Goal: Task Accomplishment & Management: Use online tool/utility

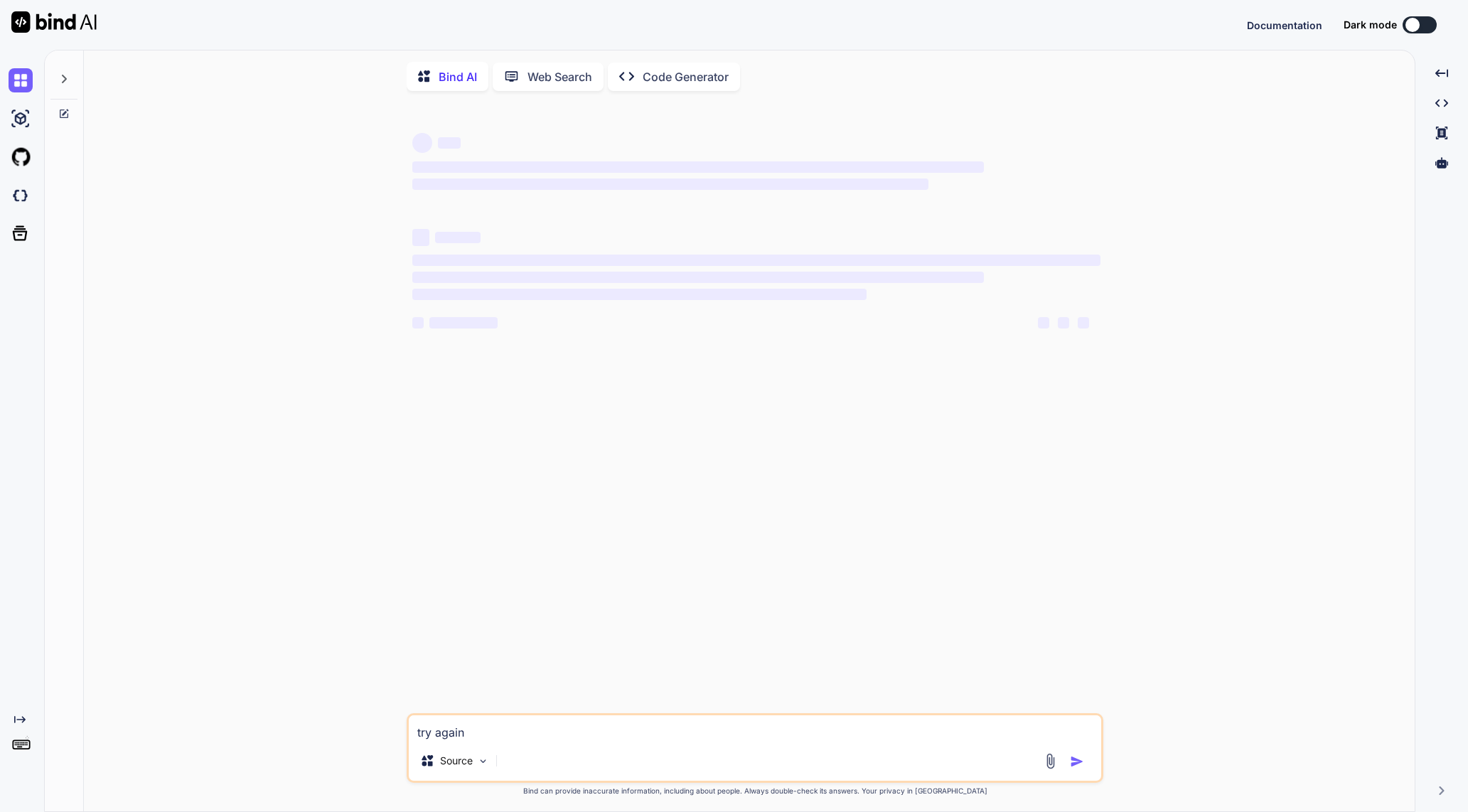
type textarea "x"
click at [1394, 24] on button "Sign in" at bounding box center [1406, 25] width 77 height 29
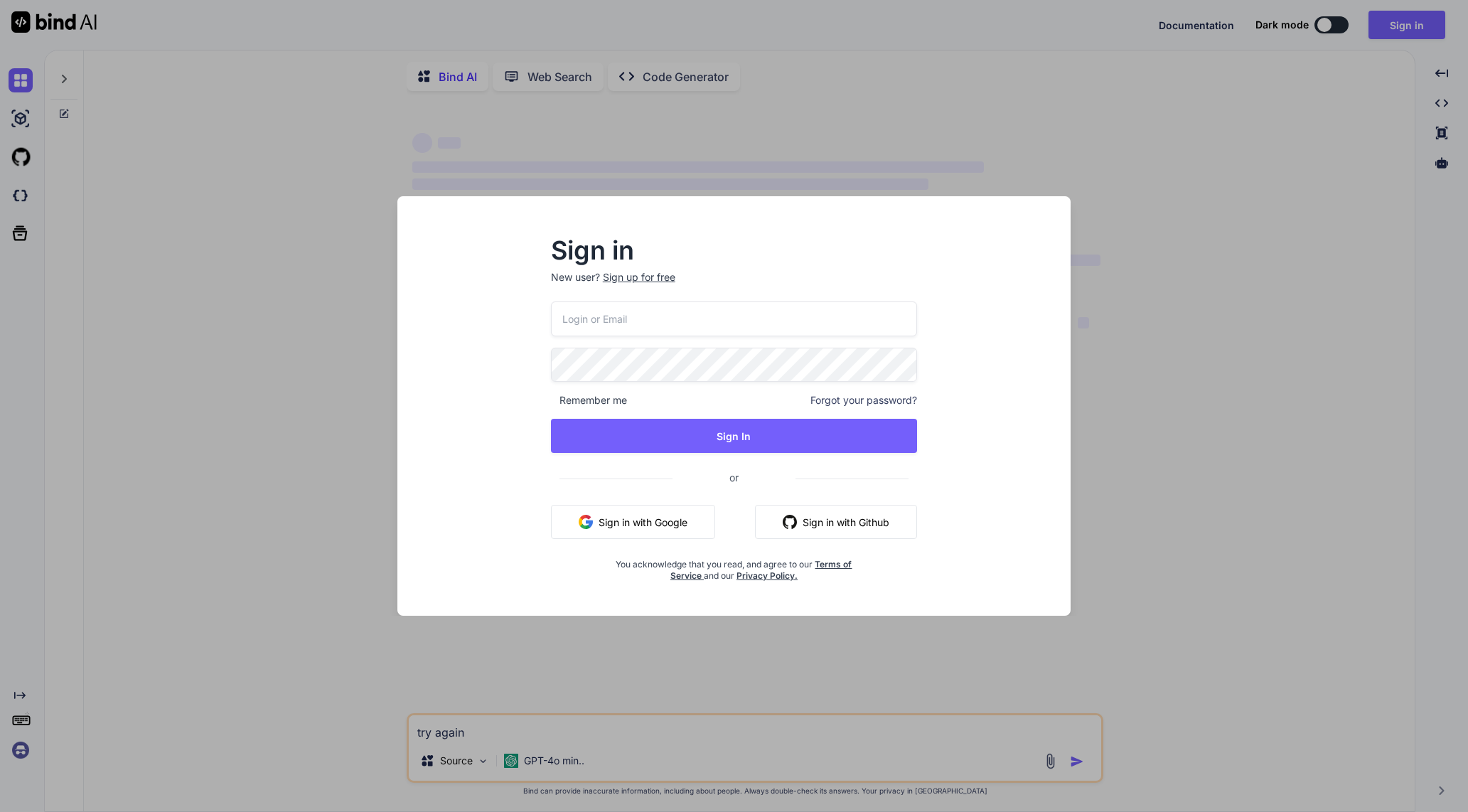
type input "swissmadedirect@gmail.com"
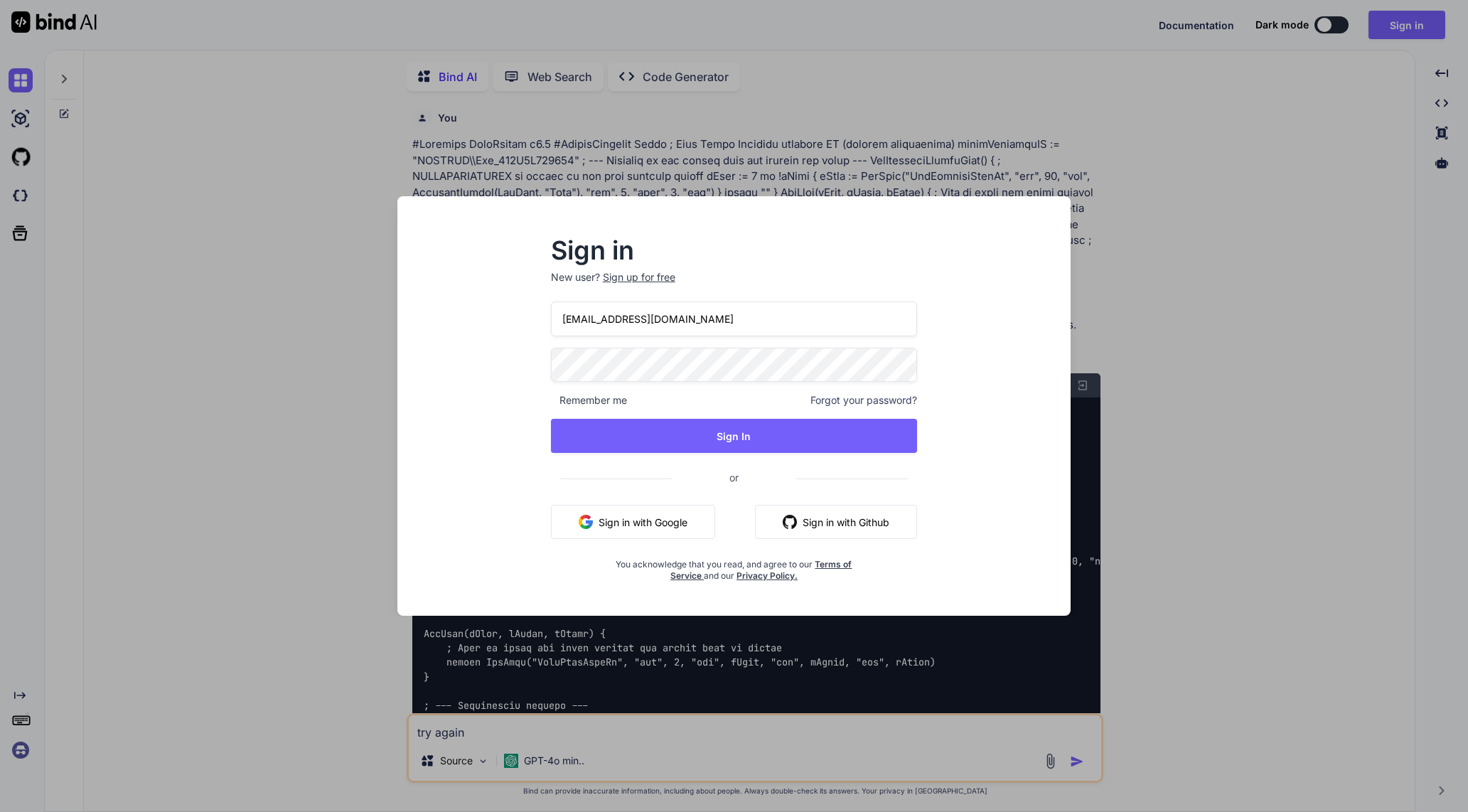
scroll to position [5, 0]
click at [1014, 377] on div "Sign in New user? Sign up for free swissmadedirect@gmail.com Remember me Forgot…" at bounding box center [733, 419] width 650 height 395
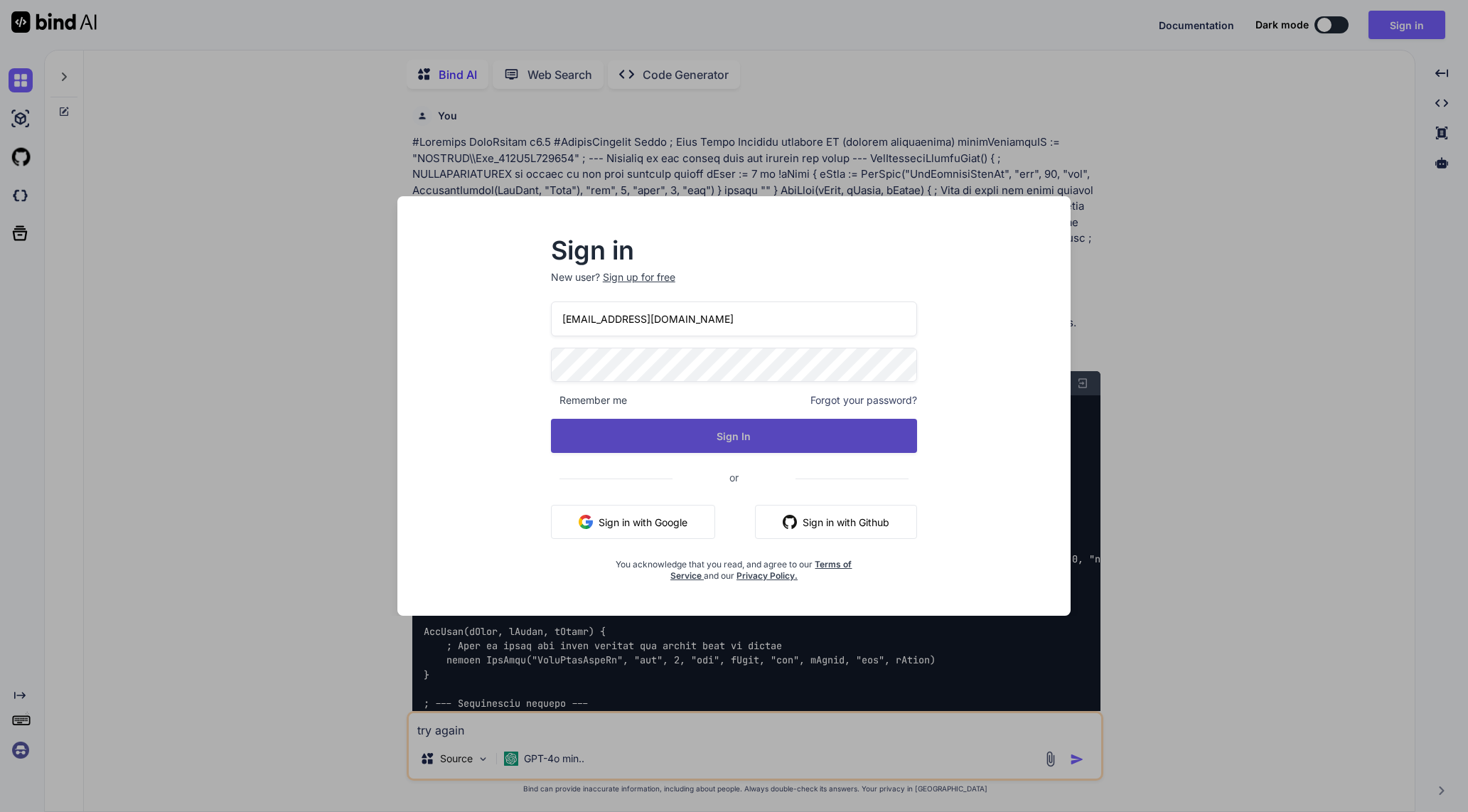
click at [890, 440] on button "Sign In" at bounding box center [734, 436] width 367 height 34
click at [887, 435] on button "Sign In" at bounding box center [734, 436] width 367 height 34
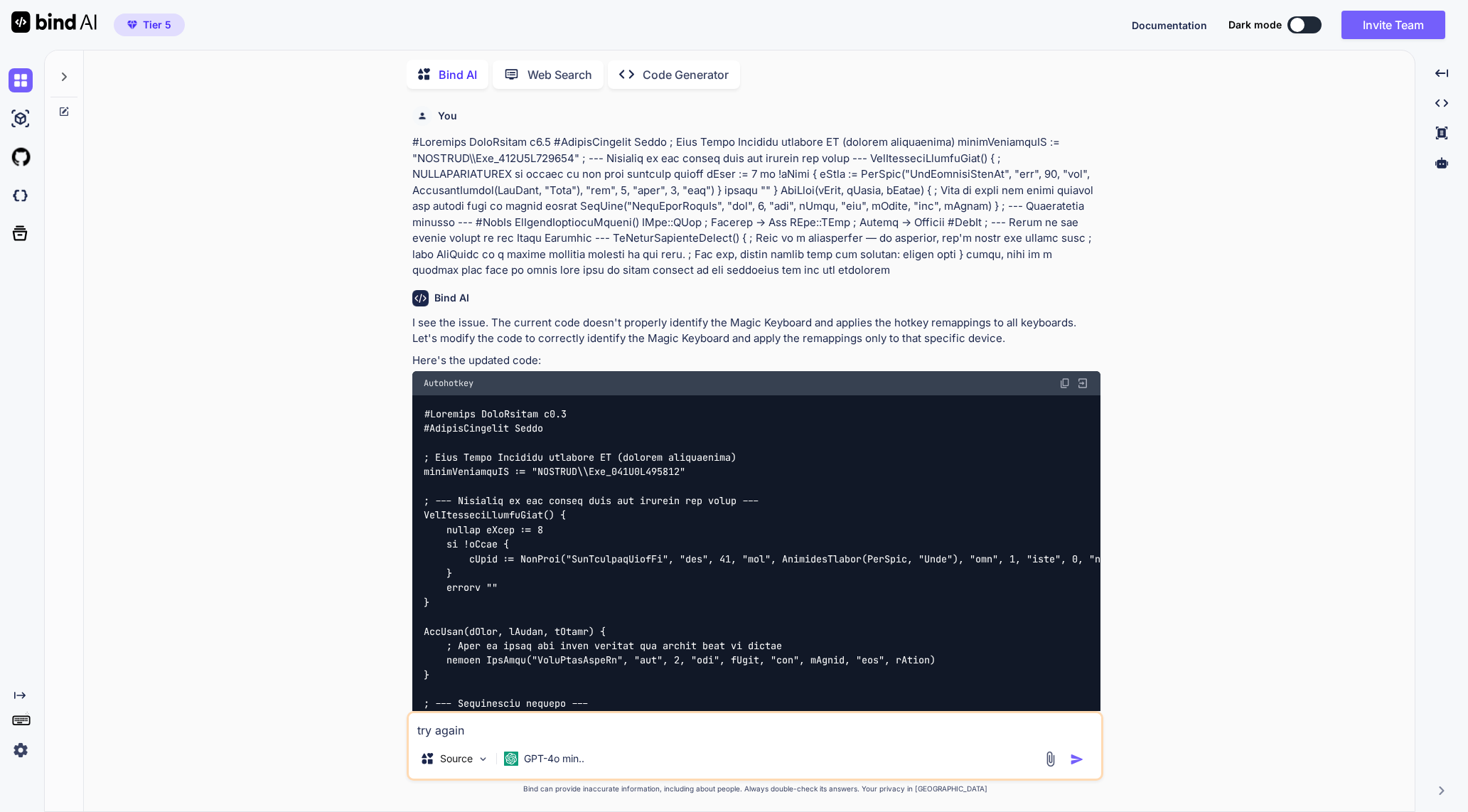
click at [61, 79] on div at bounding box center [64, 73] width 27 height 49
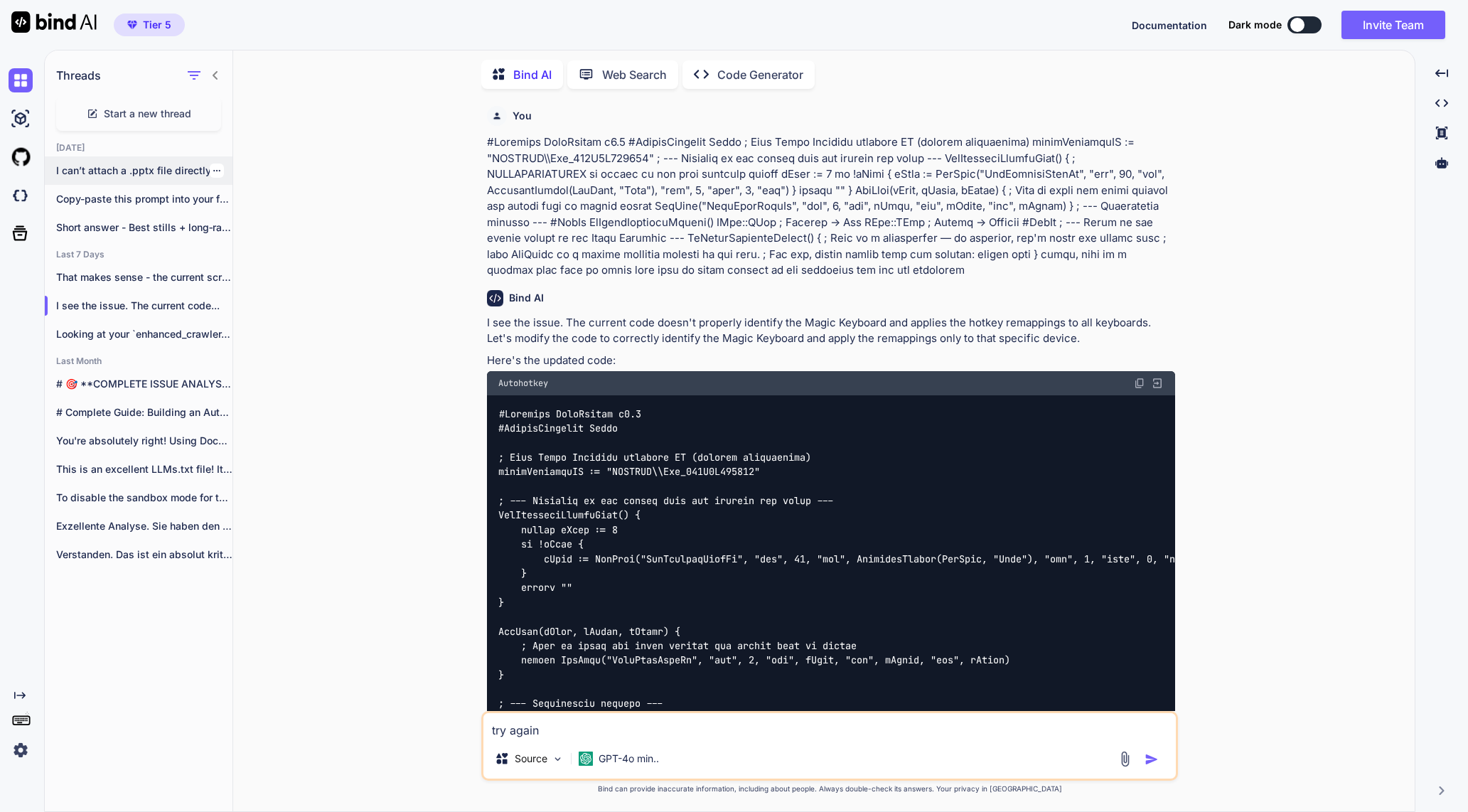
click at [153, 170] on p "I can’t attach a .pptx file directly..." at bounding box center [144, 170] width 176 height 14
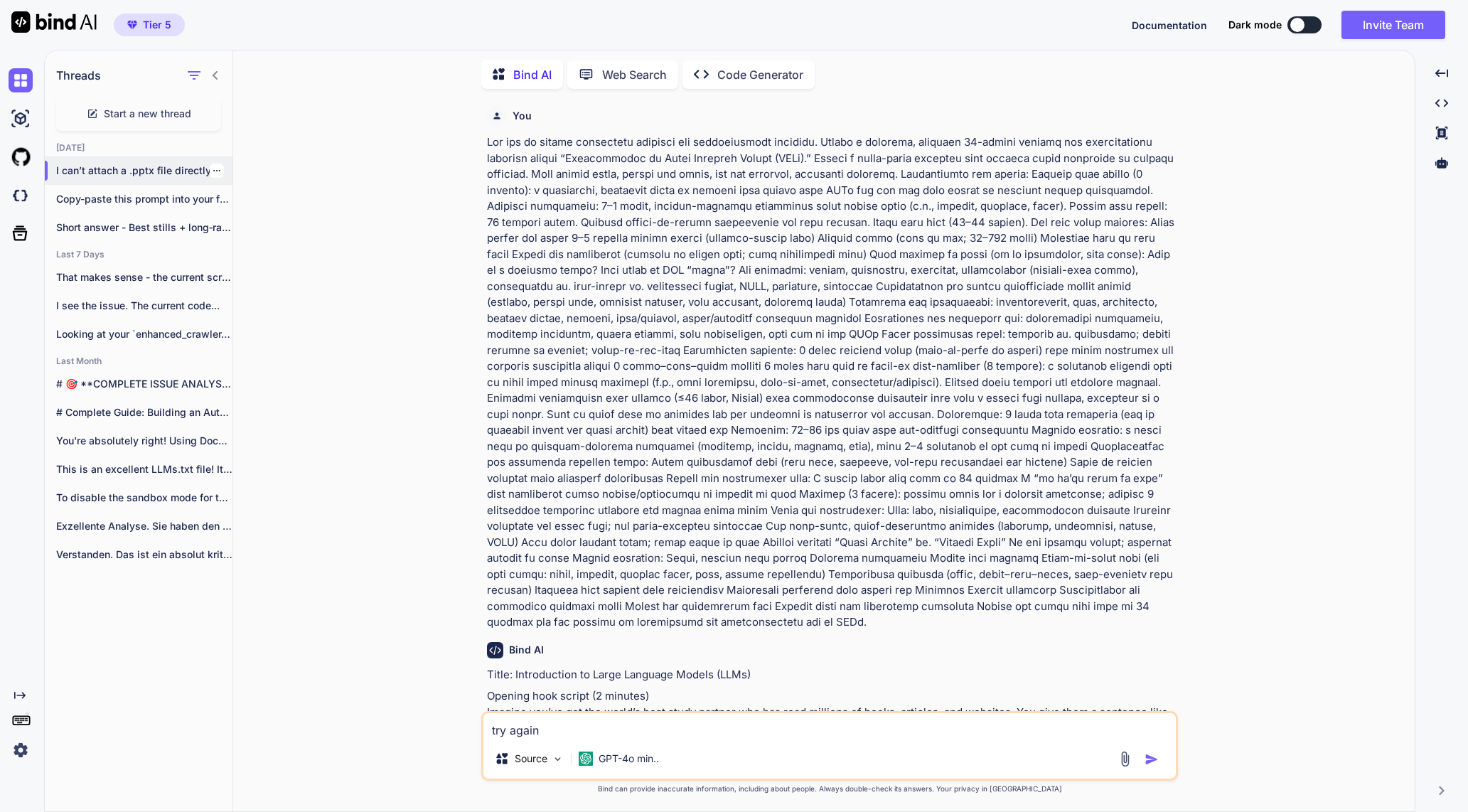
scroll to position [6129, 0]
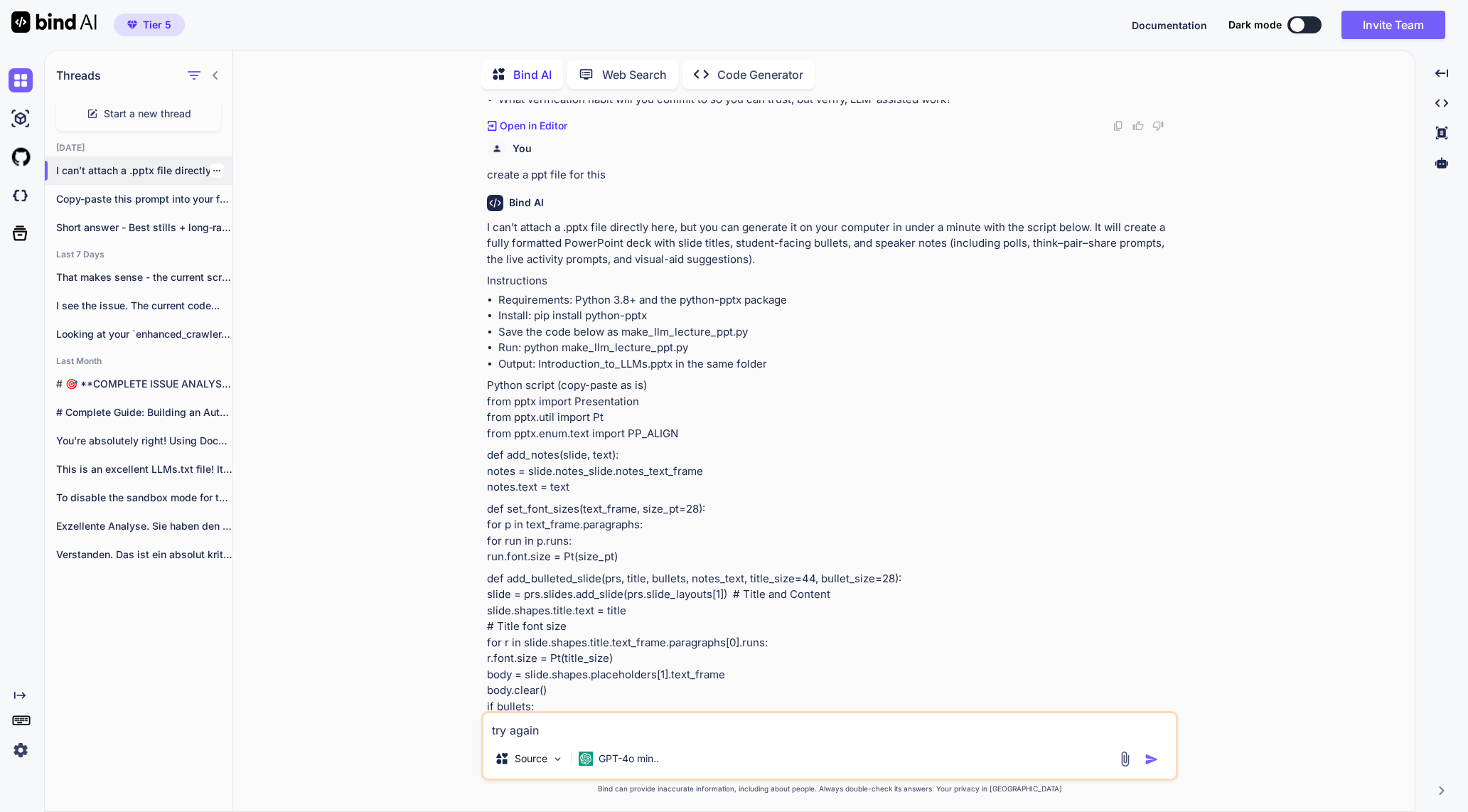
click at [210, 166] on div at bounding box center [217, 170] width 14 height 14
click at [213, 170] on icon "button" at bounding box center [217, 170] width 9 height 9
click at [236, 218] on span "Delete" at bounding box center [250, 225] width 31 height 14
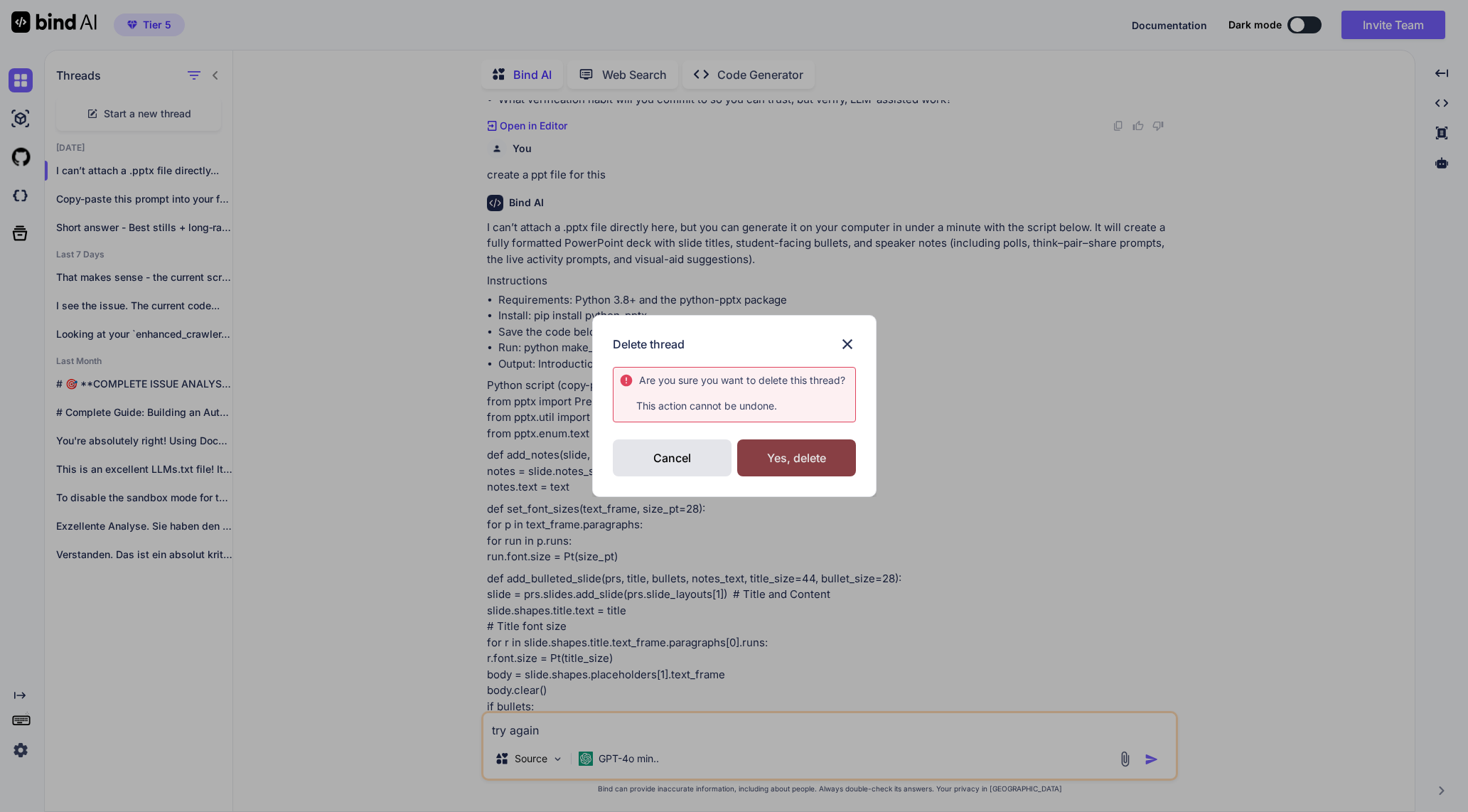
click at [776, 459] on div "Yes, delete" at bounding box center [796, 458] width 119 height 37
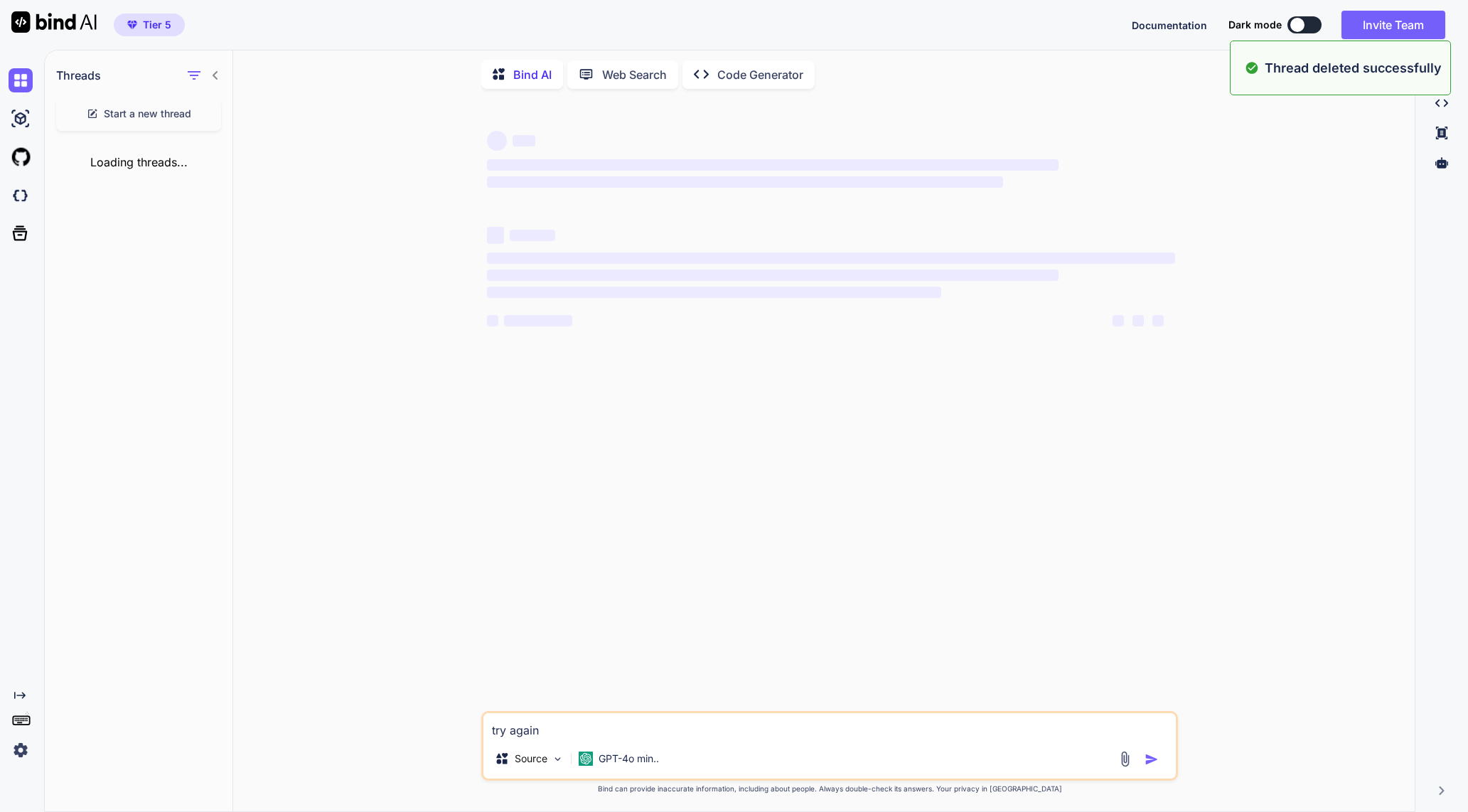
scroll to position [0, 0]
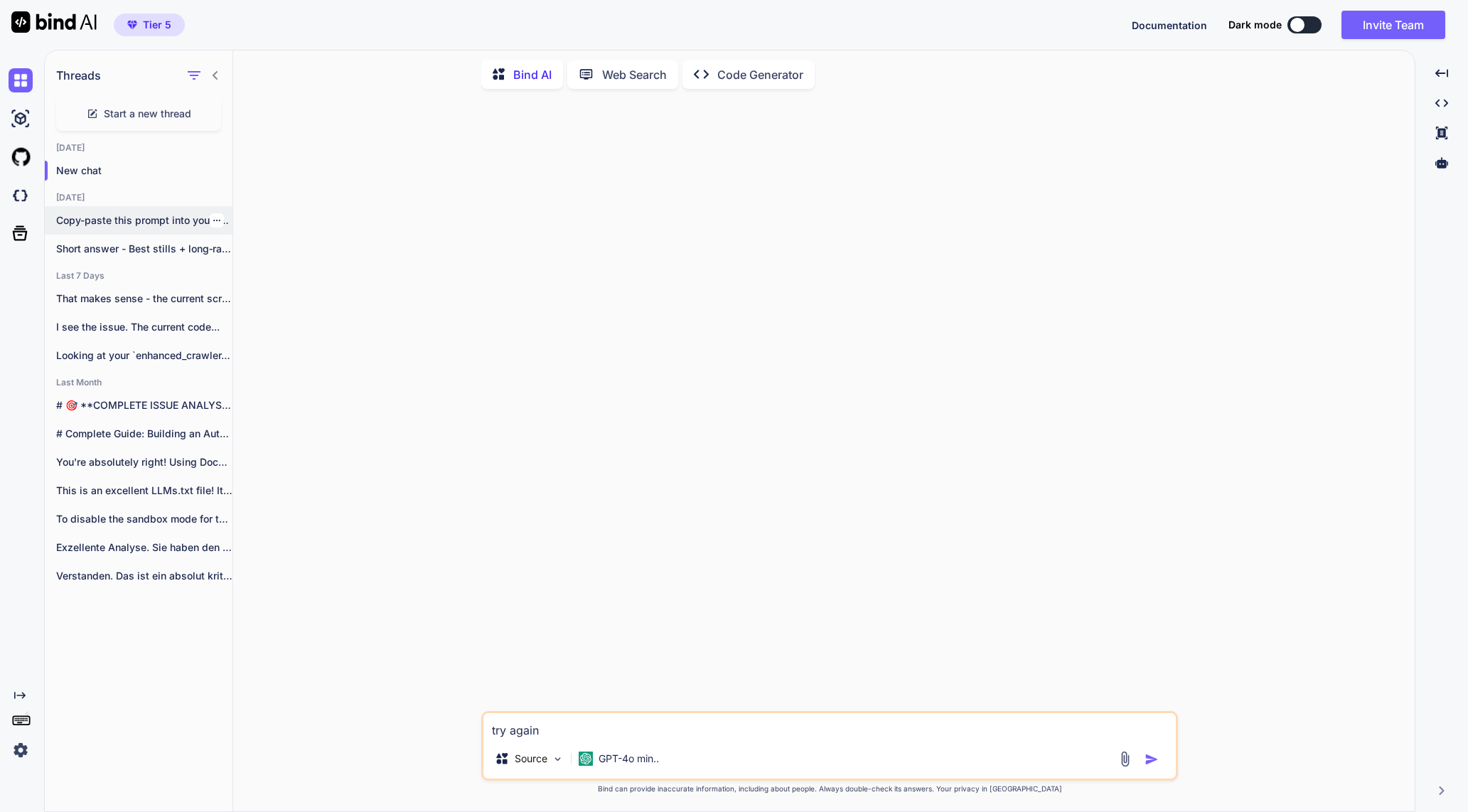
click at [165, 217] on p "Copy-paste this prompt into your favorite LLM..." at bounding box center [144, 221] width 176 height 14
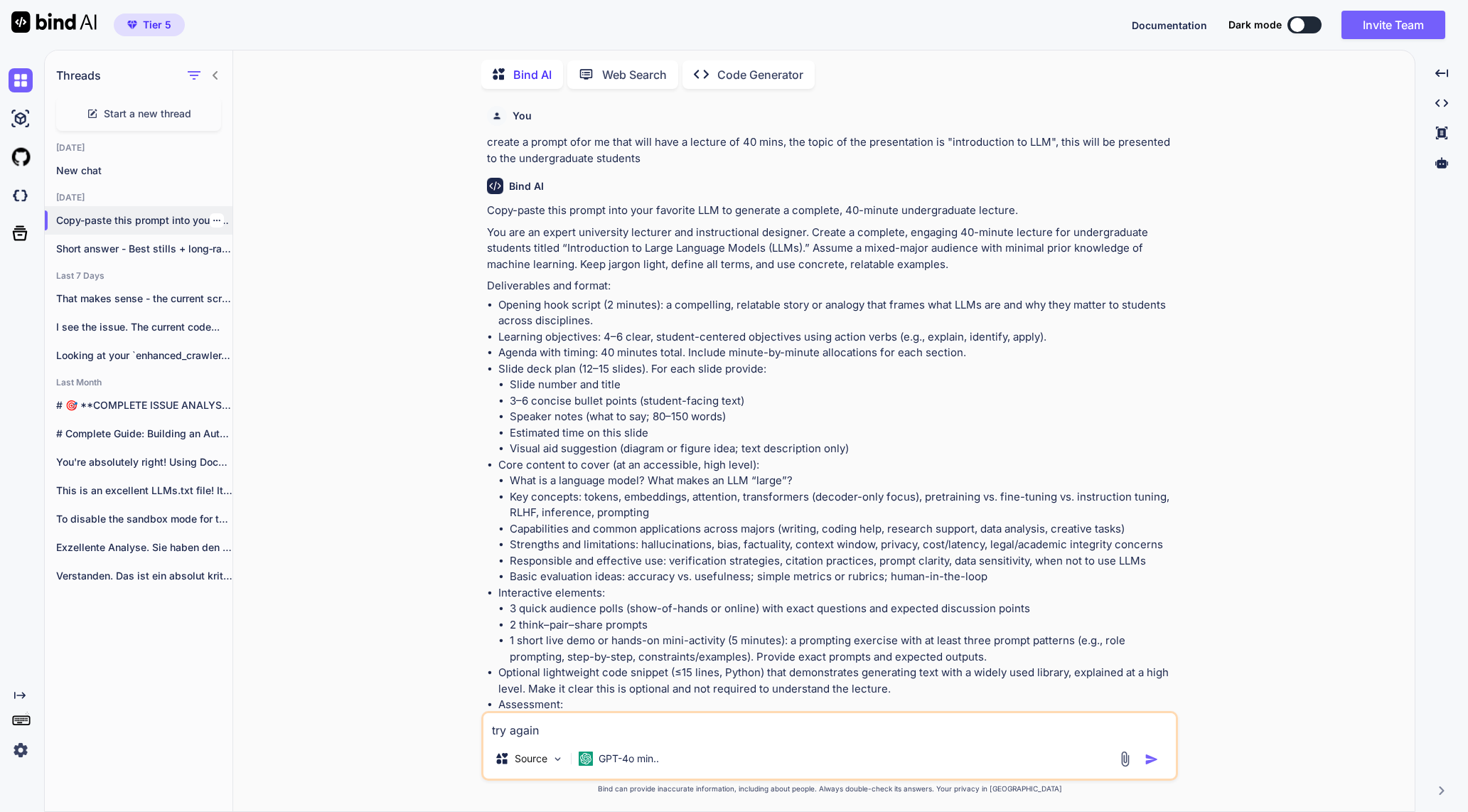
click at [213, 216] on icon "button" at bounding box center [217, 221] width 9 height 9
click at [219, 266] on div "Delete" at bounding box center [278, 274] width 140 height 29
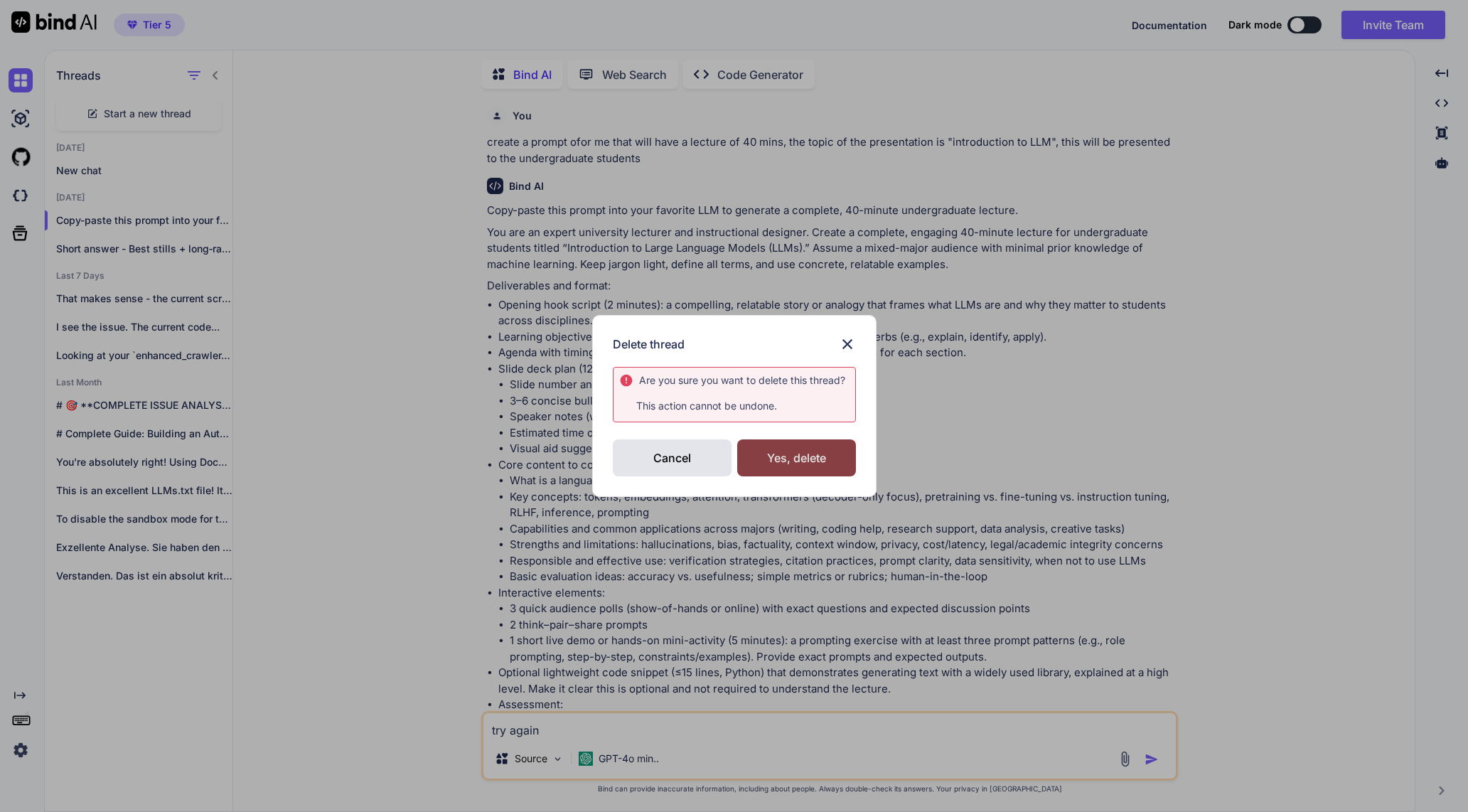
click at [777, 443] on div "Yes, delete" at bounding box center [796, 458] width 119 height 37
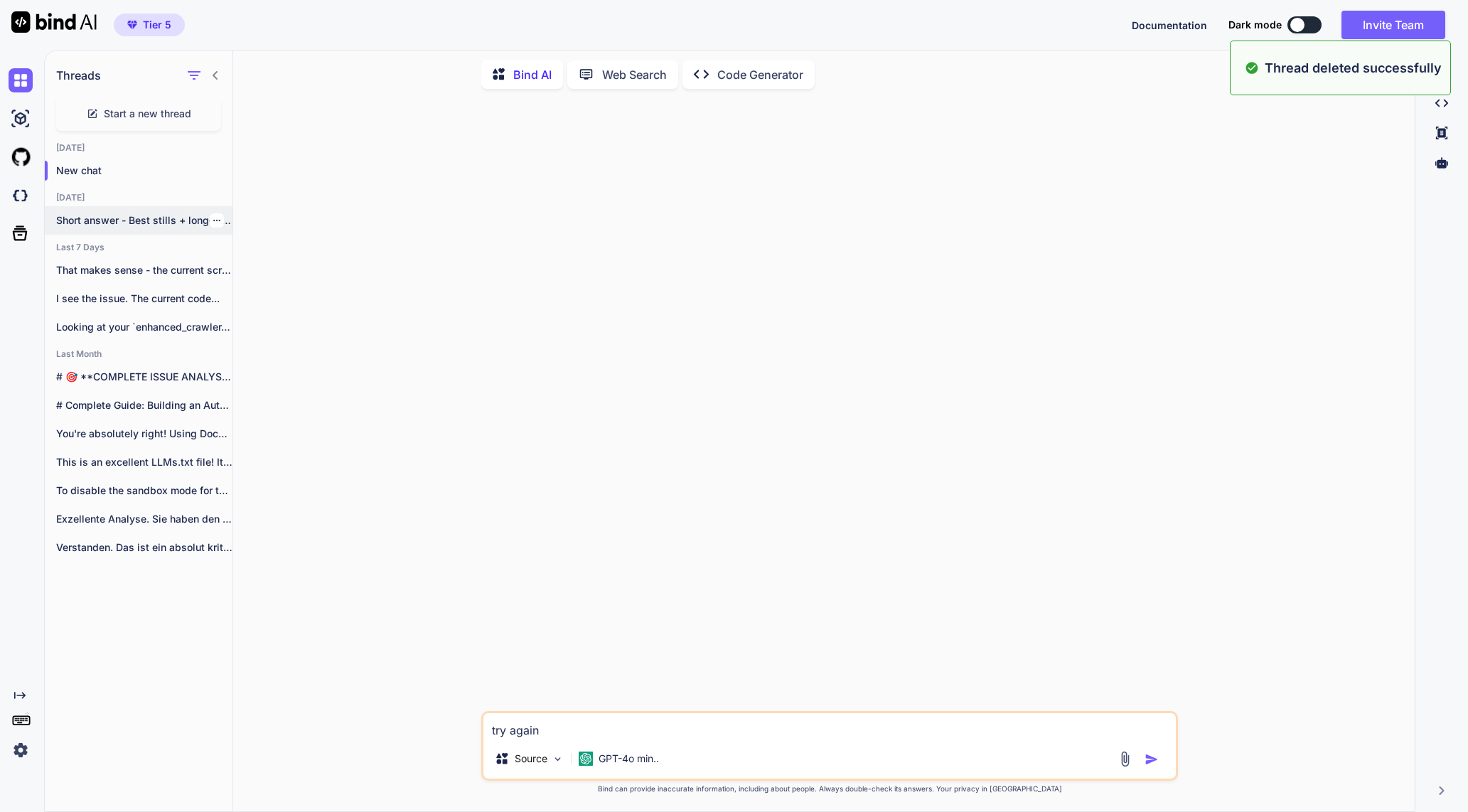
click at [179, 221] on p "Short answer - Best stills + long‑range..." at bounding box center [144, 221] width 176 height 14
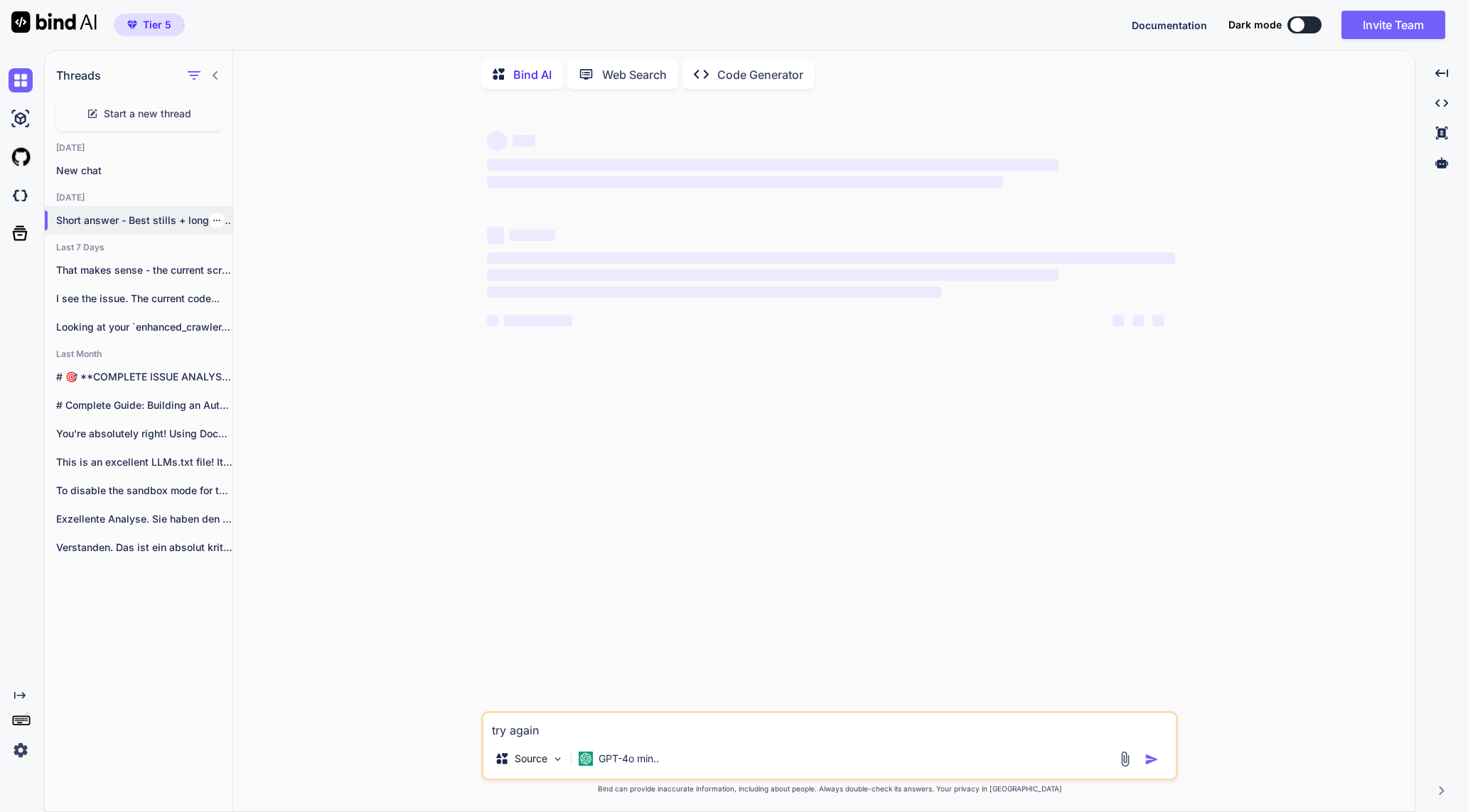
click at [213, 220] on icon "button" at bounding box center [217, 221] width 7 height 1
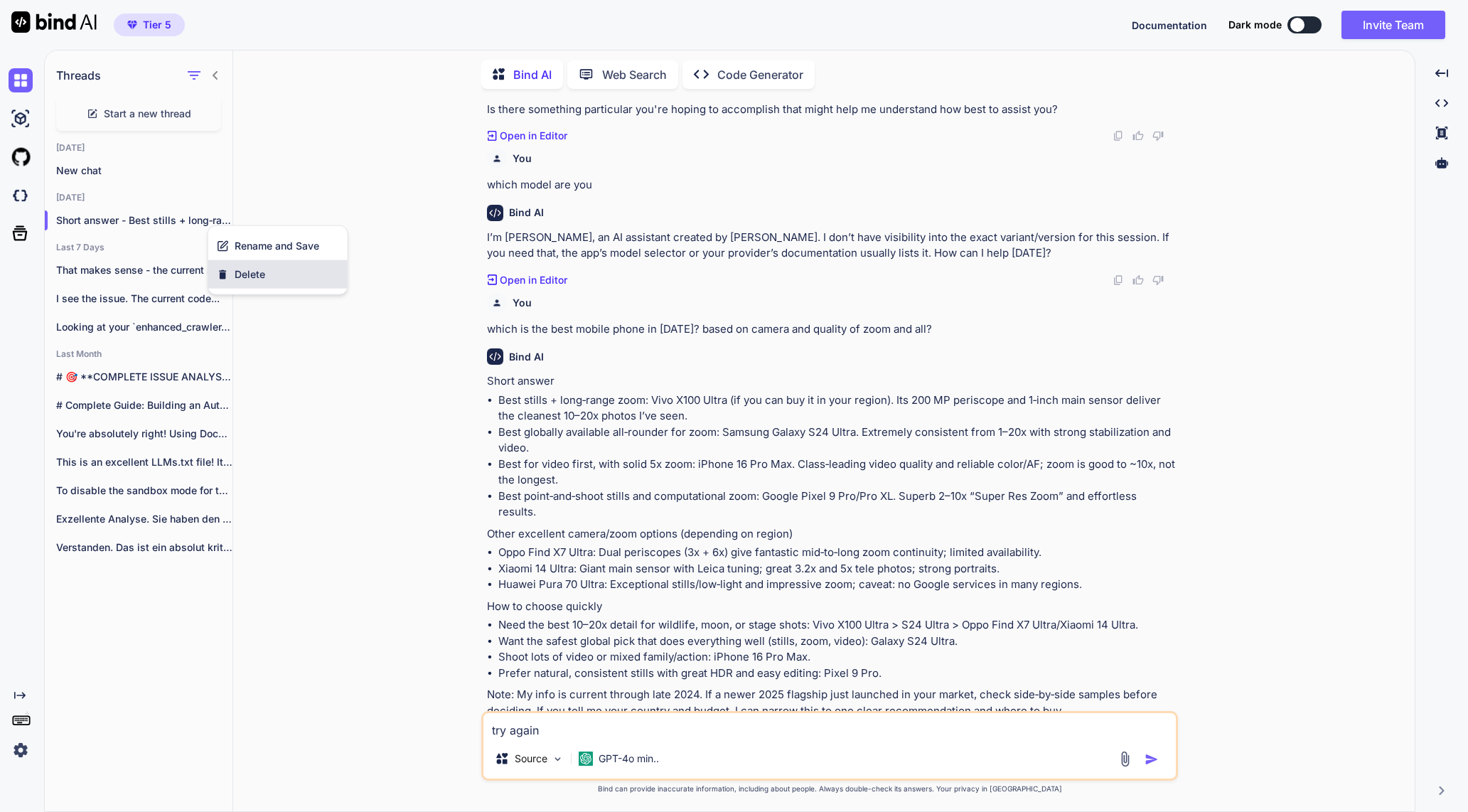
click at [241, 281] on div "Delete" at bounding box center [278, 274] width 140 height 29
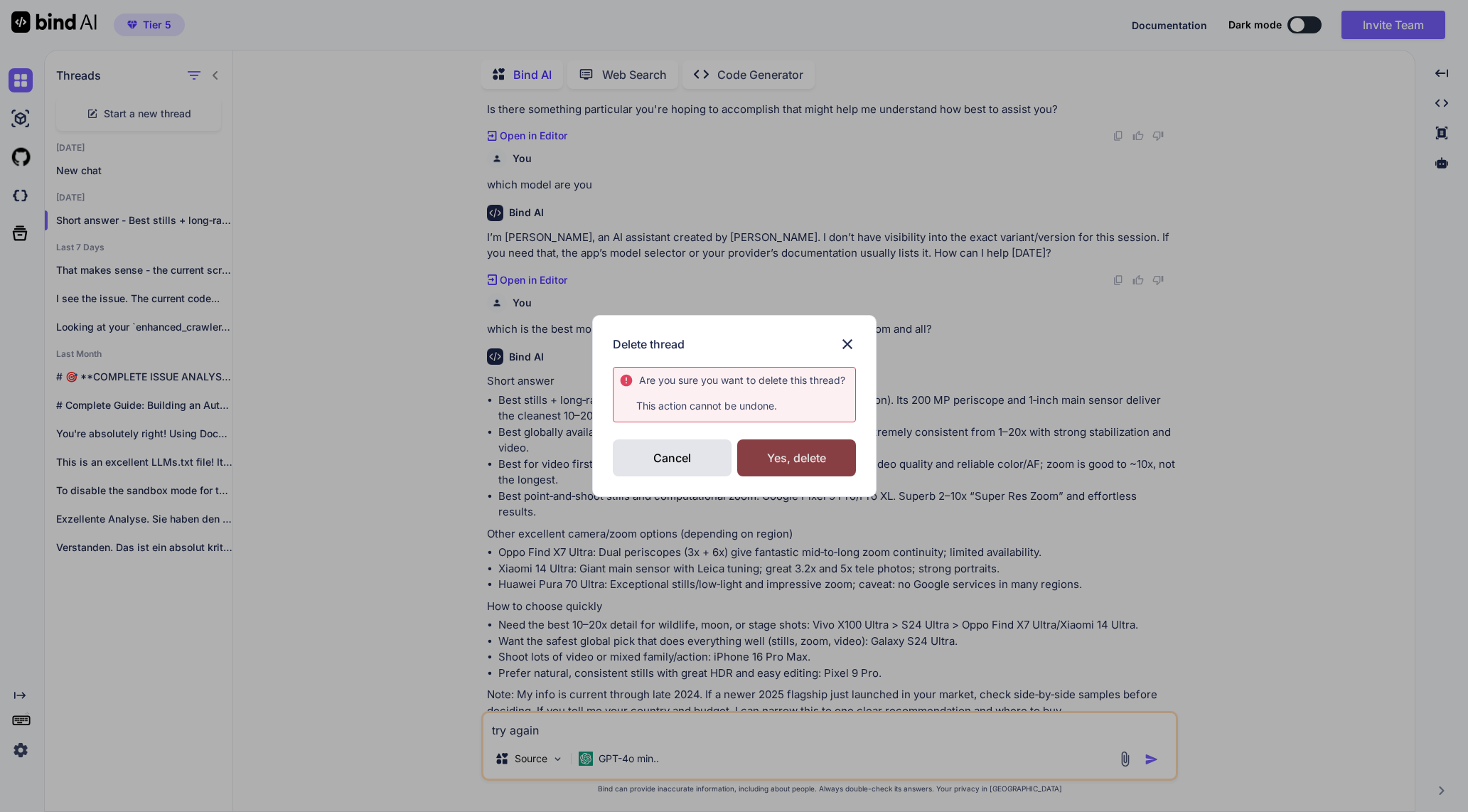
click at [798, 456] on div "Yes, delete" at bounding box center [796, 458] width 119 height 37
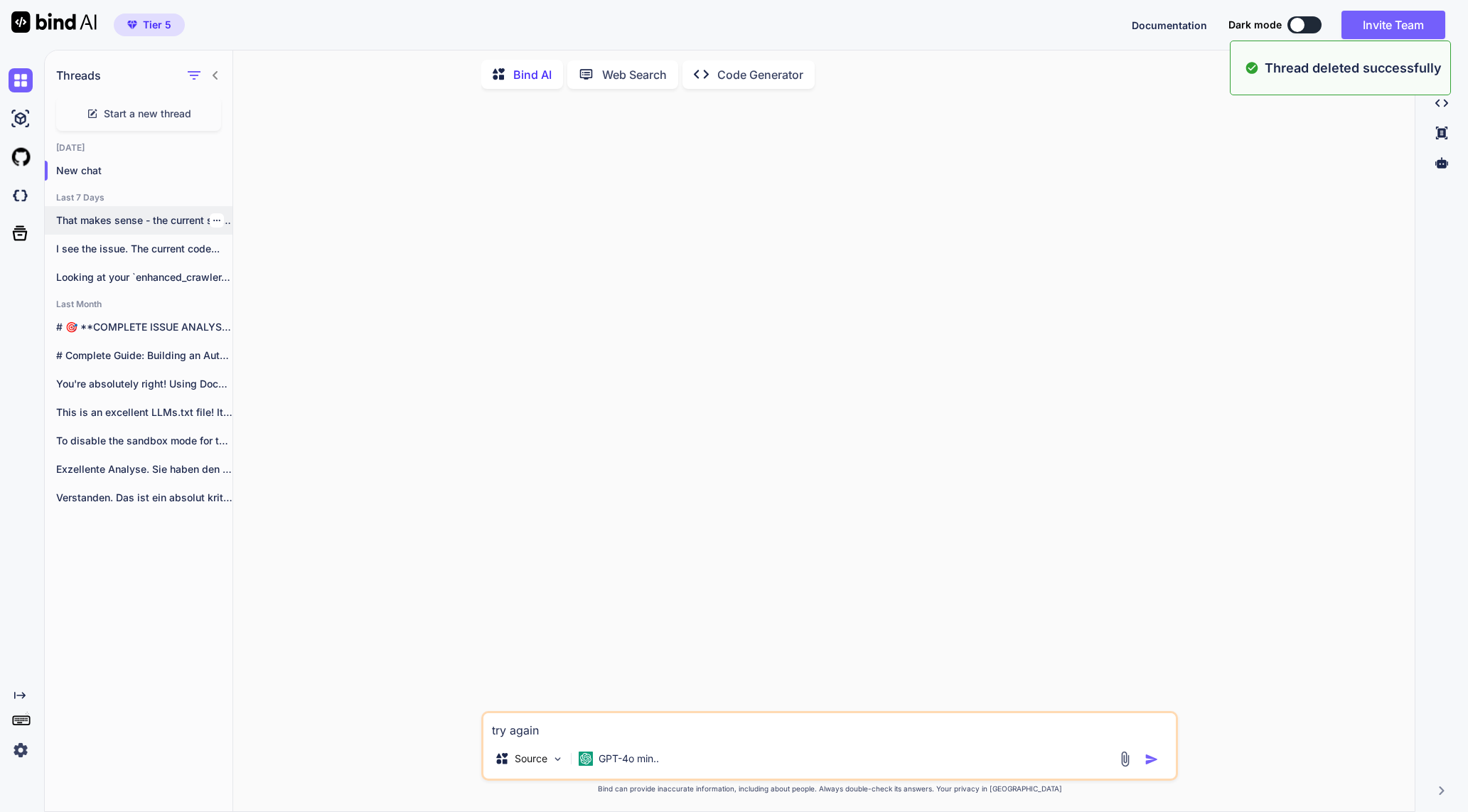
click at [118, 222] on p "That makes sense - the current script..." at bounding box center [144, 221] width 176 height 14
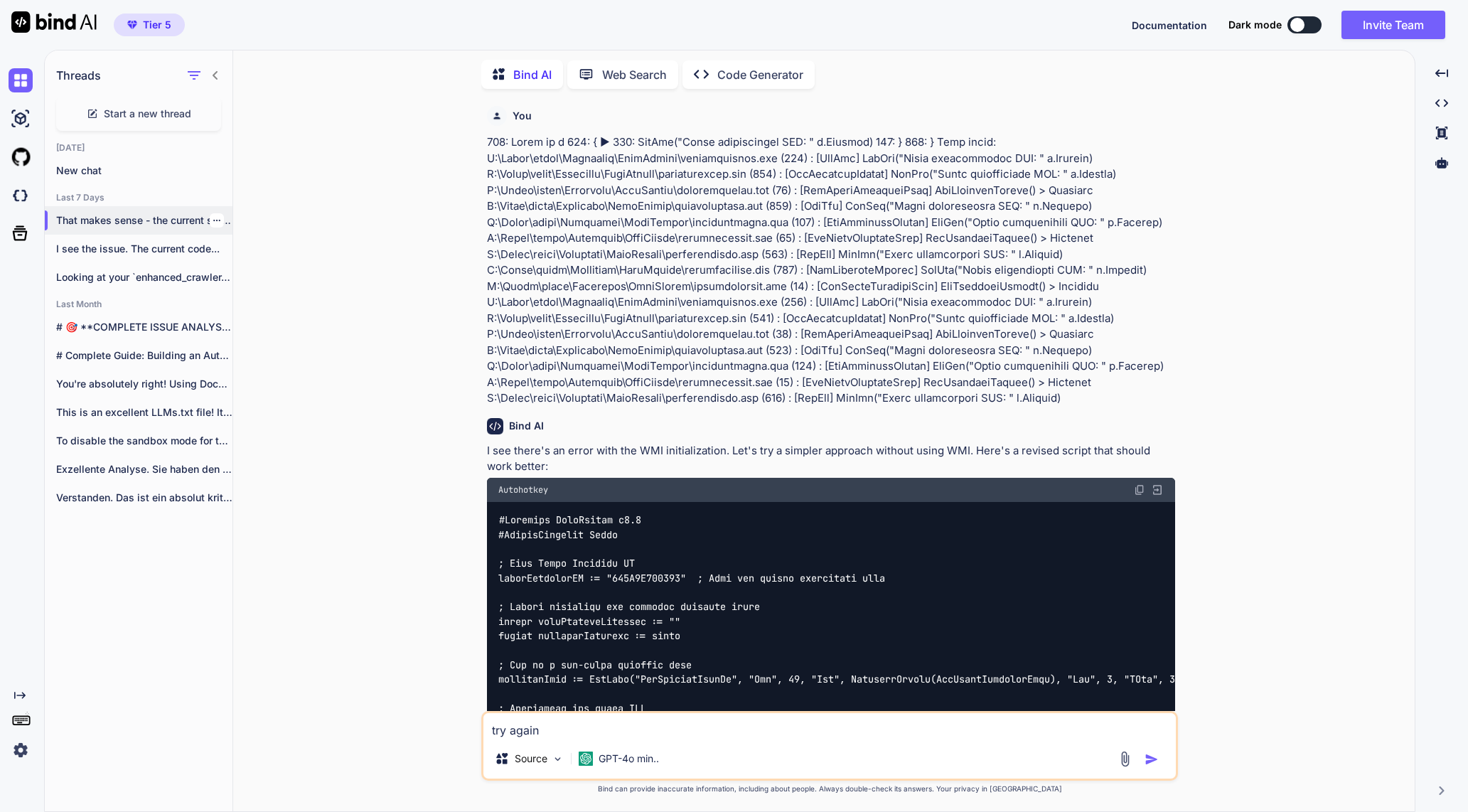
scroll to position [7354, 0]
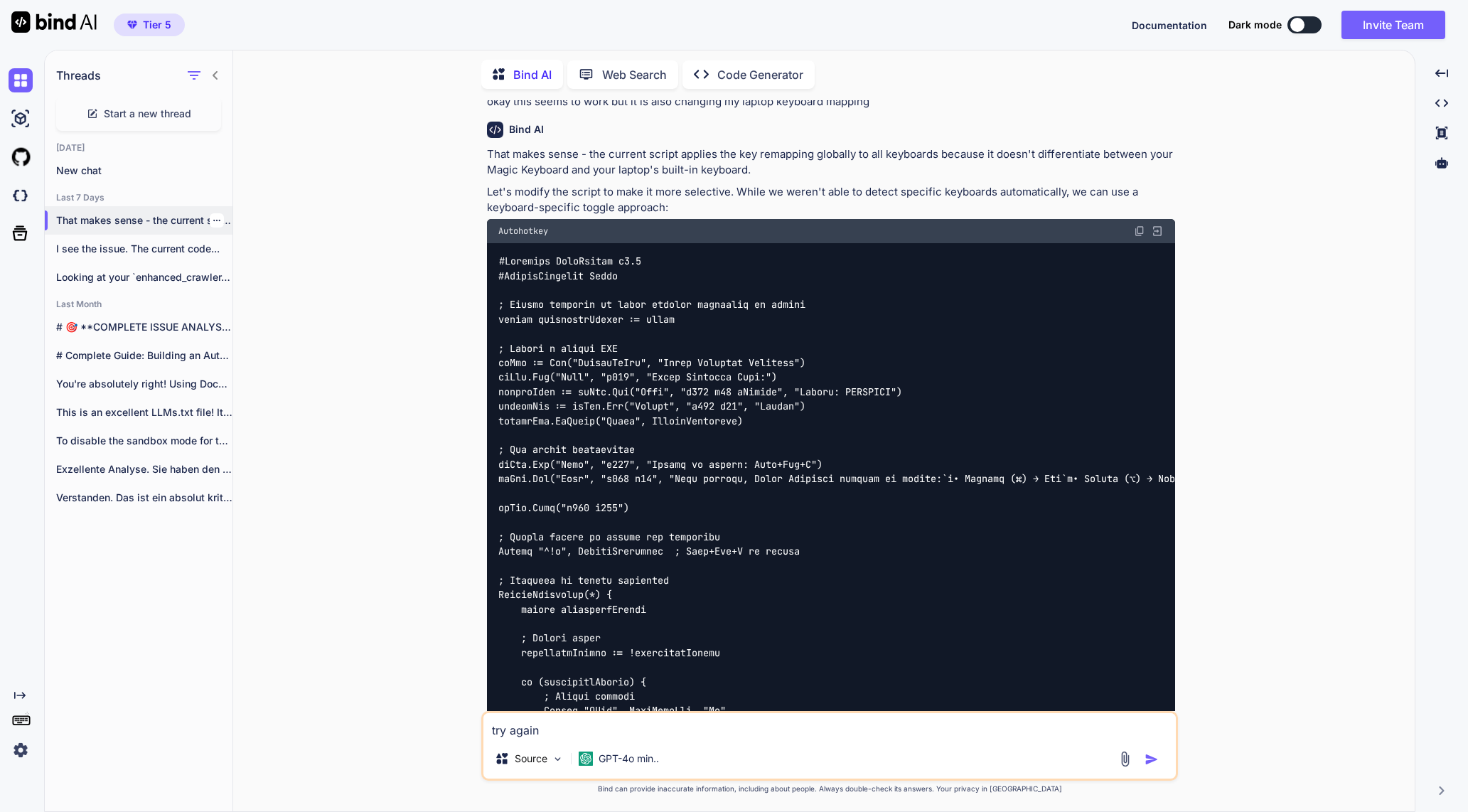
click at [203, 206] on div "That makes sense - the current script..." at bounding box center [139, 221] width 188 height 29
click at [214, 220] on icon "button" at bounding box center [217, 221] width 9 height 9
click at [257, 270] on span "Delete" at bounding box center [250, 274] width 31 height 14
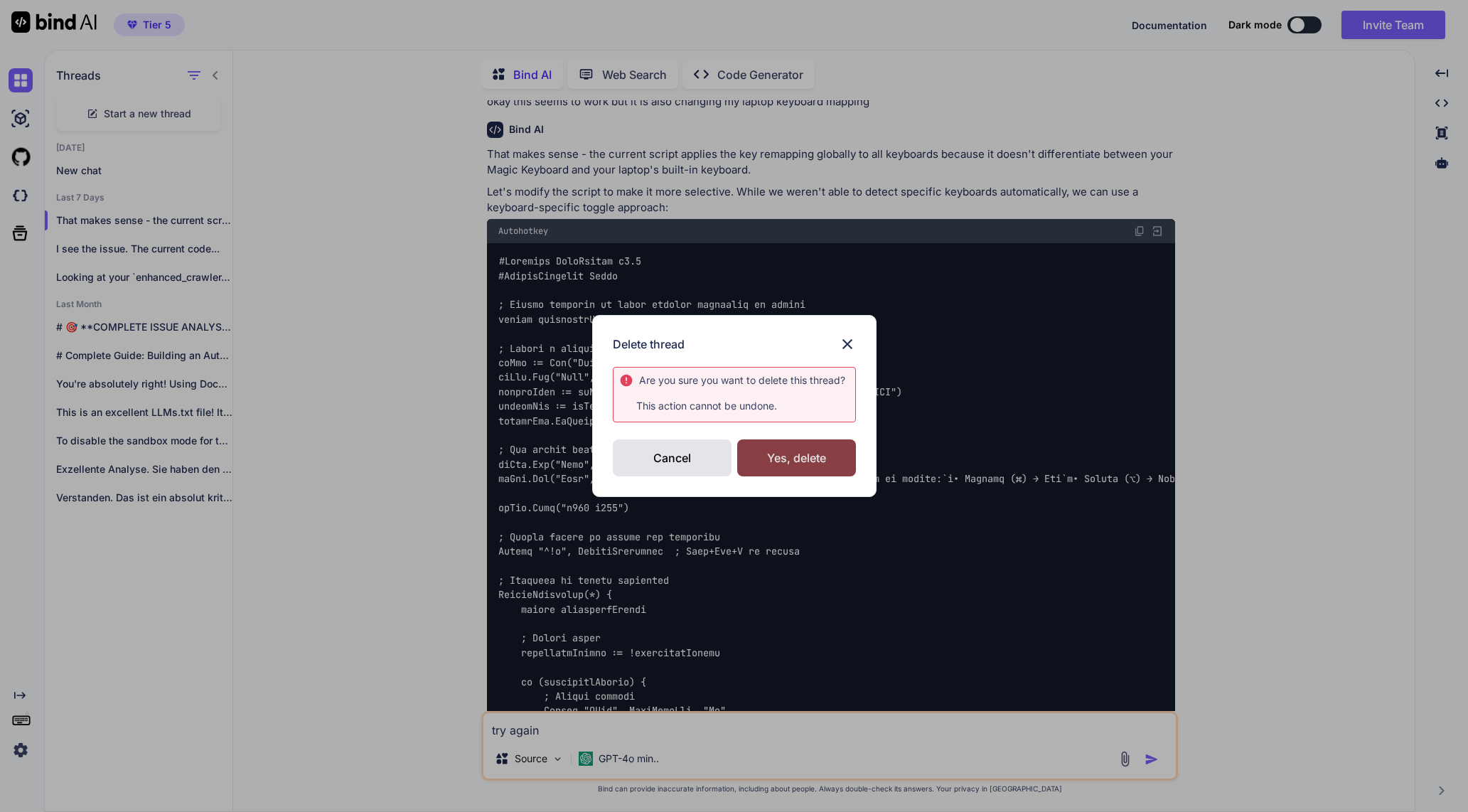
click at [769, 455] on div "Yes, delete" at bounding box center [796, 458] width 119 height 37
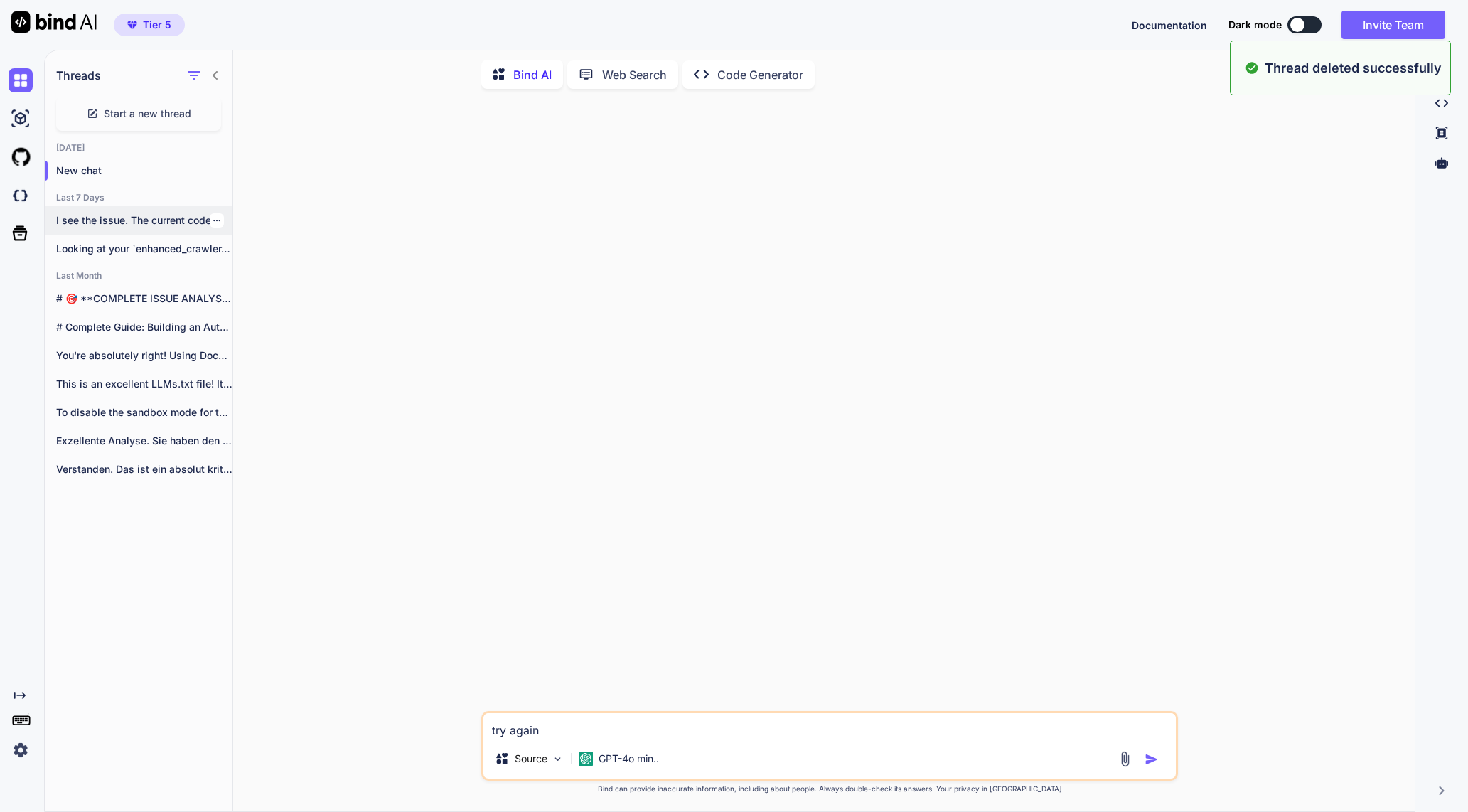
click at [144, 206] on div "I see the issue. The current code..." at bounding box center [139, 221] width 188 height 29
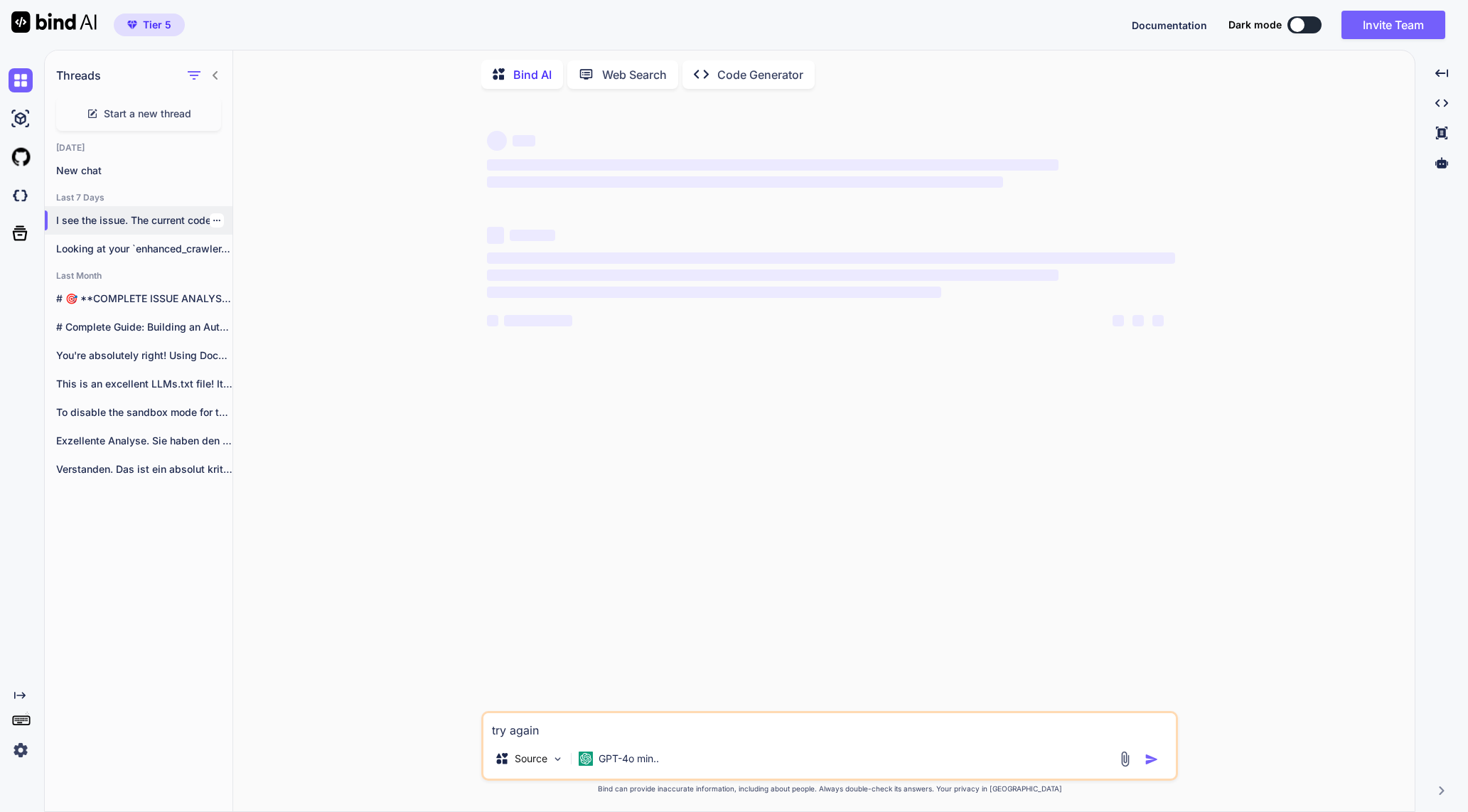
type textarea "x"
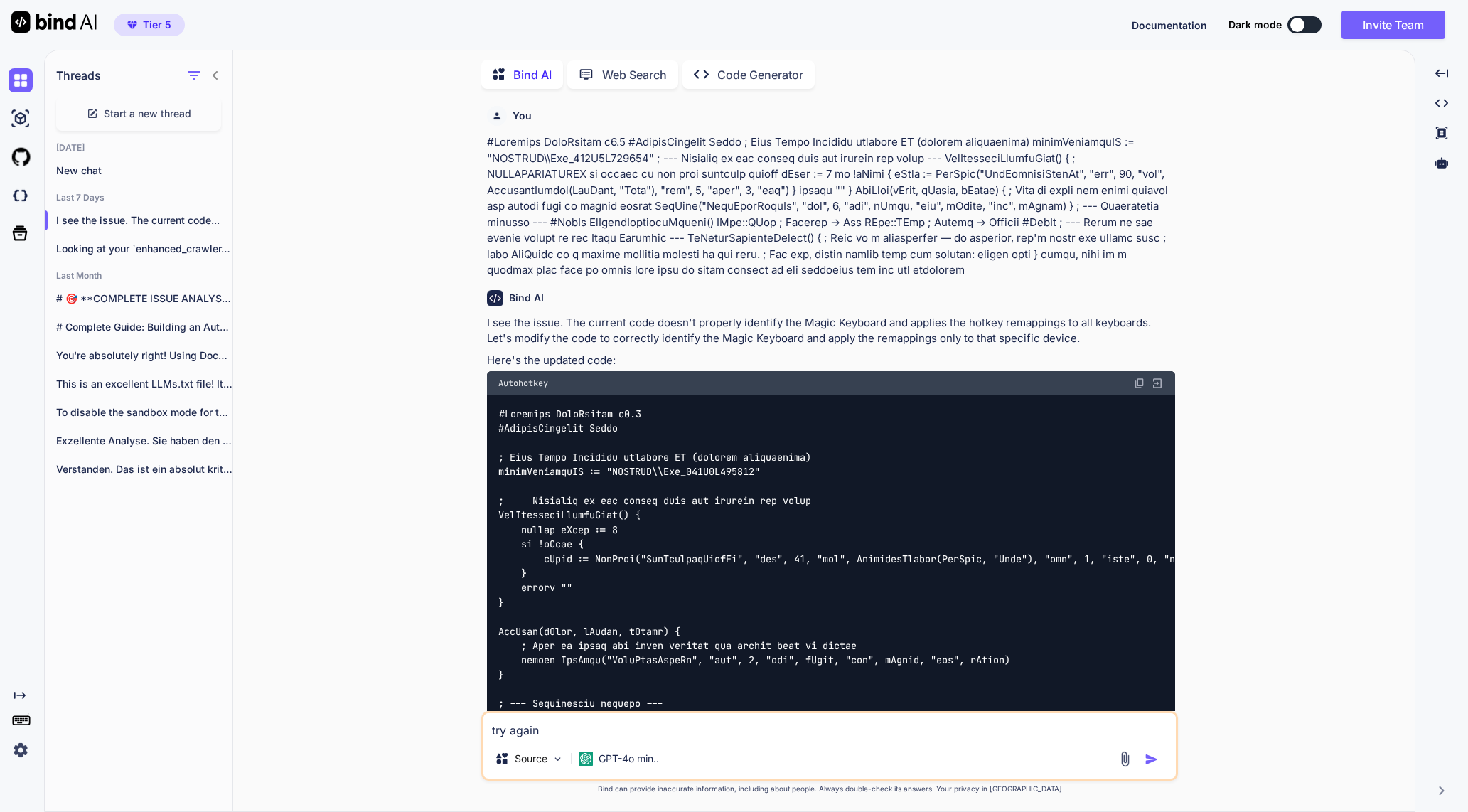
scroll to position [177, 0]
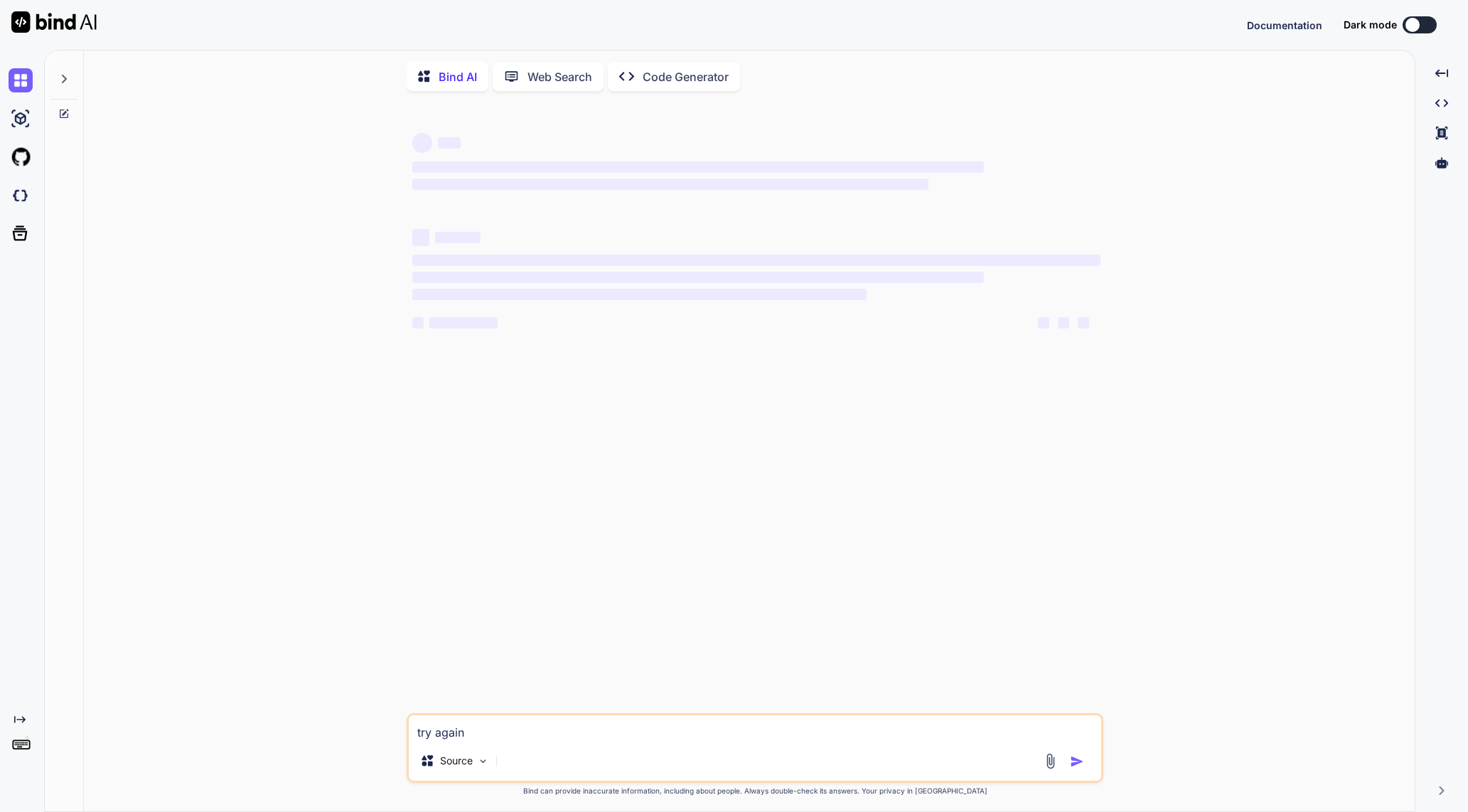
click at [655, 667] on div "‌ ‌ ‌ ‌ ‌ ‌ ‌ ‌ ‌ ‌ ‌ ‌ ‌ ‌" at bounding box center [756, 407] width 694 height 611
click at [499, 545] on div "‌ ‌ ‌ ‌ ‌ ‌ ‌ ‌ ‌ ‌ ‌ ‌ ‌ ‌" at bounding box center [756, 407] width 694 height 611
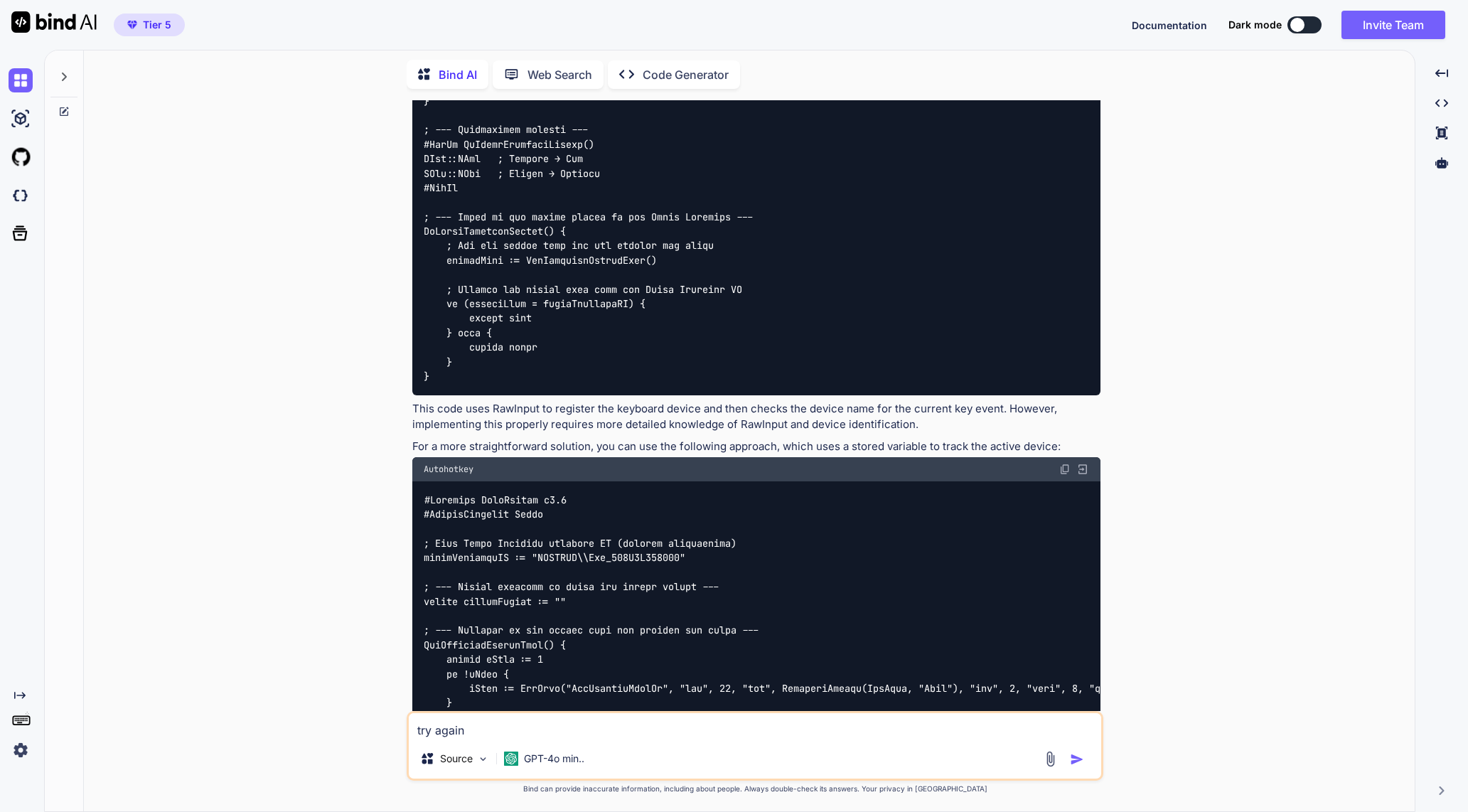
scroll to position [2319, 0]
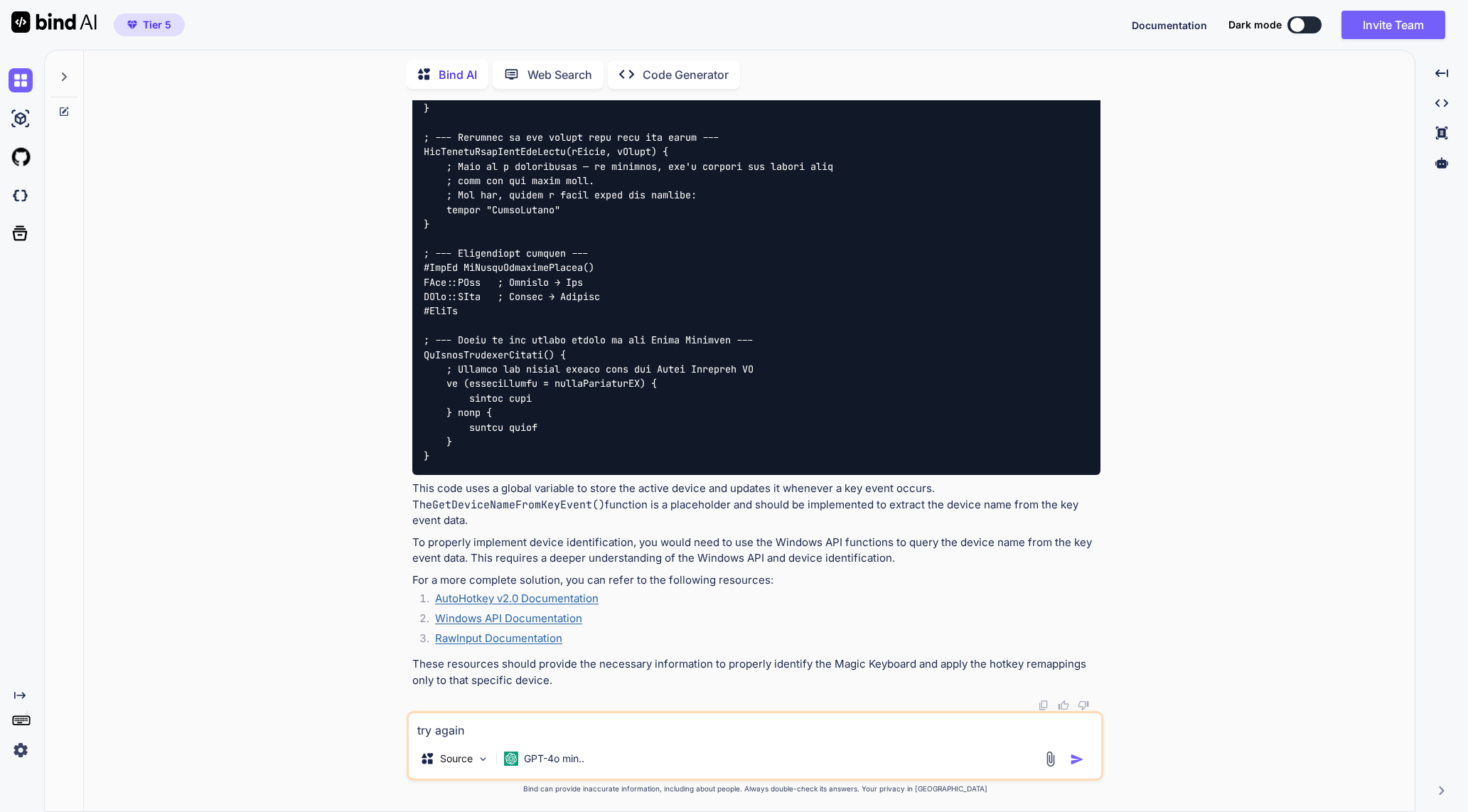
click at [51, 22] on img at bounding box center [54, 22] width 85 height 21
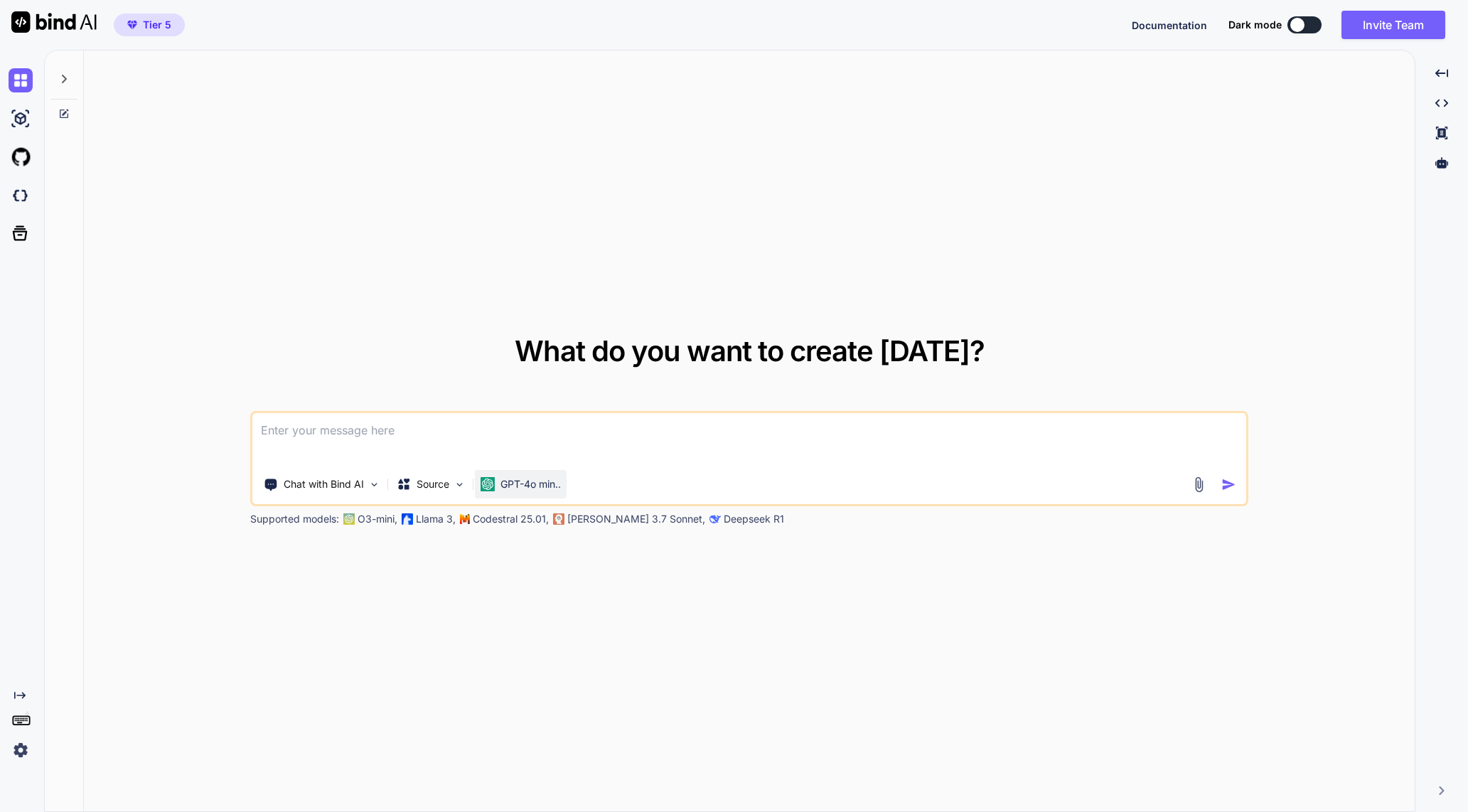
click at [543, 496] on div "GPT-4o min.." at bounding box center [521, 484] width 92 height 29
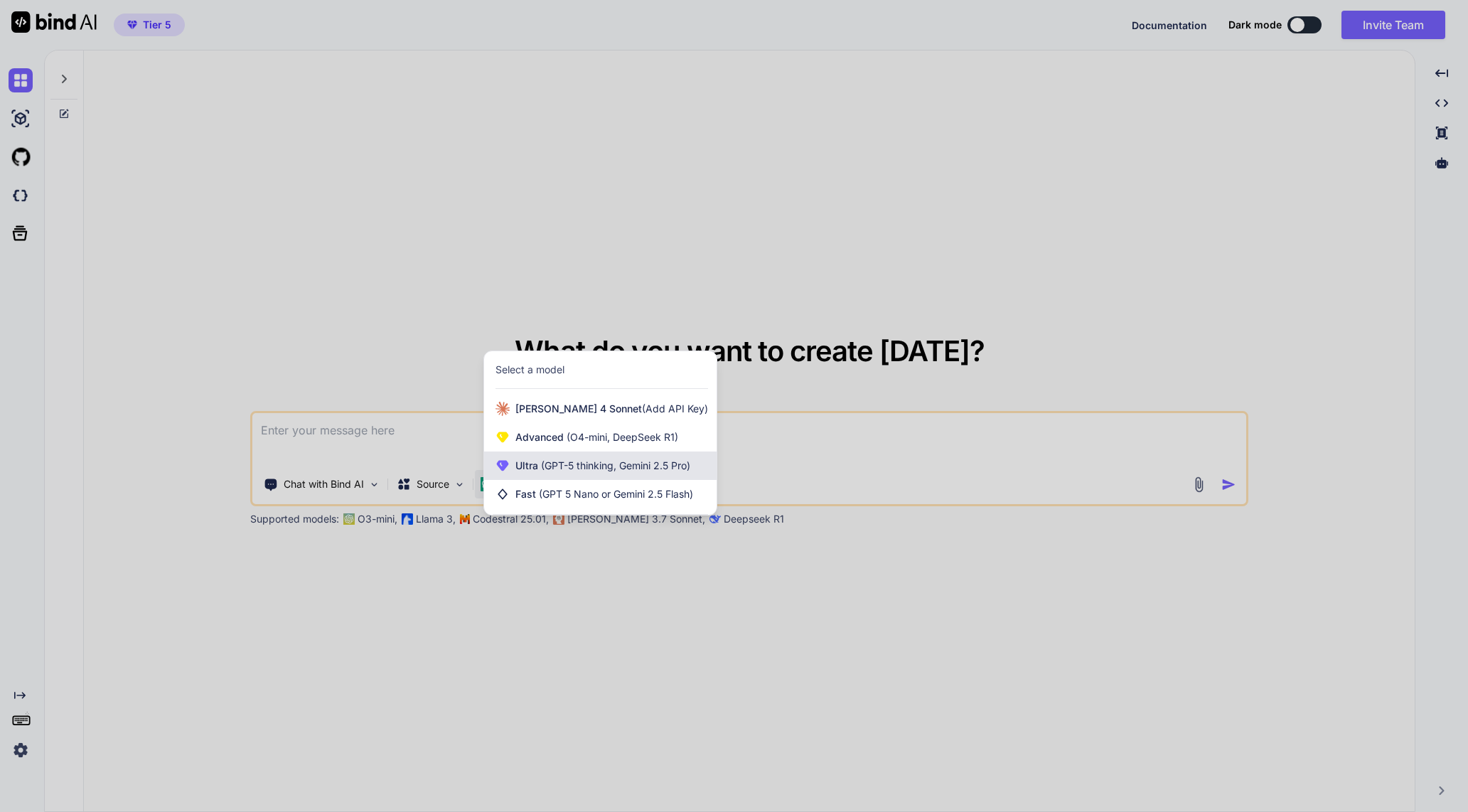
click at [589, 459] on span "(GPT-5 thinking, Gemini 2.5 Pro)" at bounding box center [614, 465] width 152 height 12
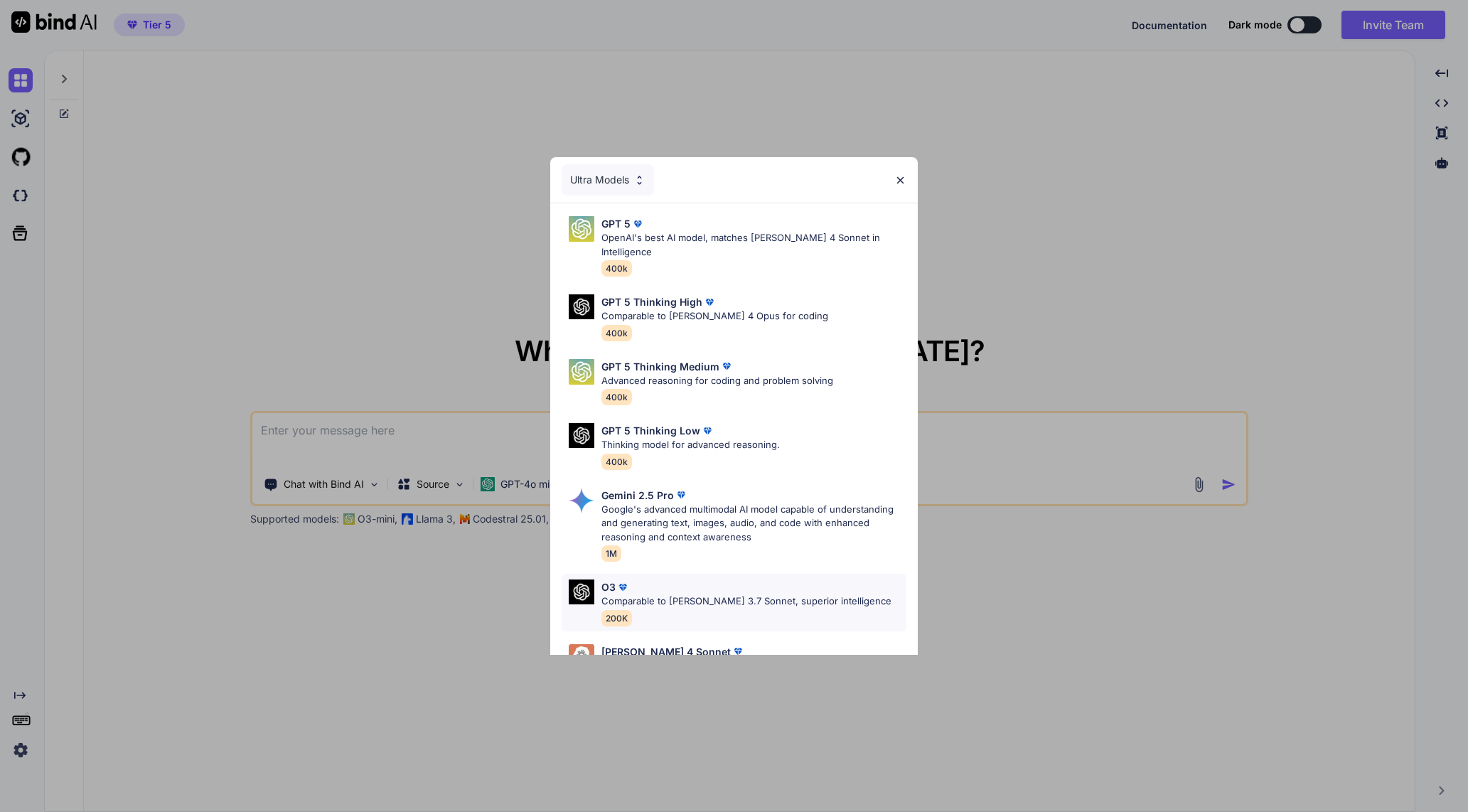
scroll to position [104, 0]
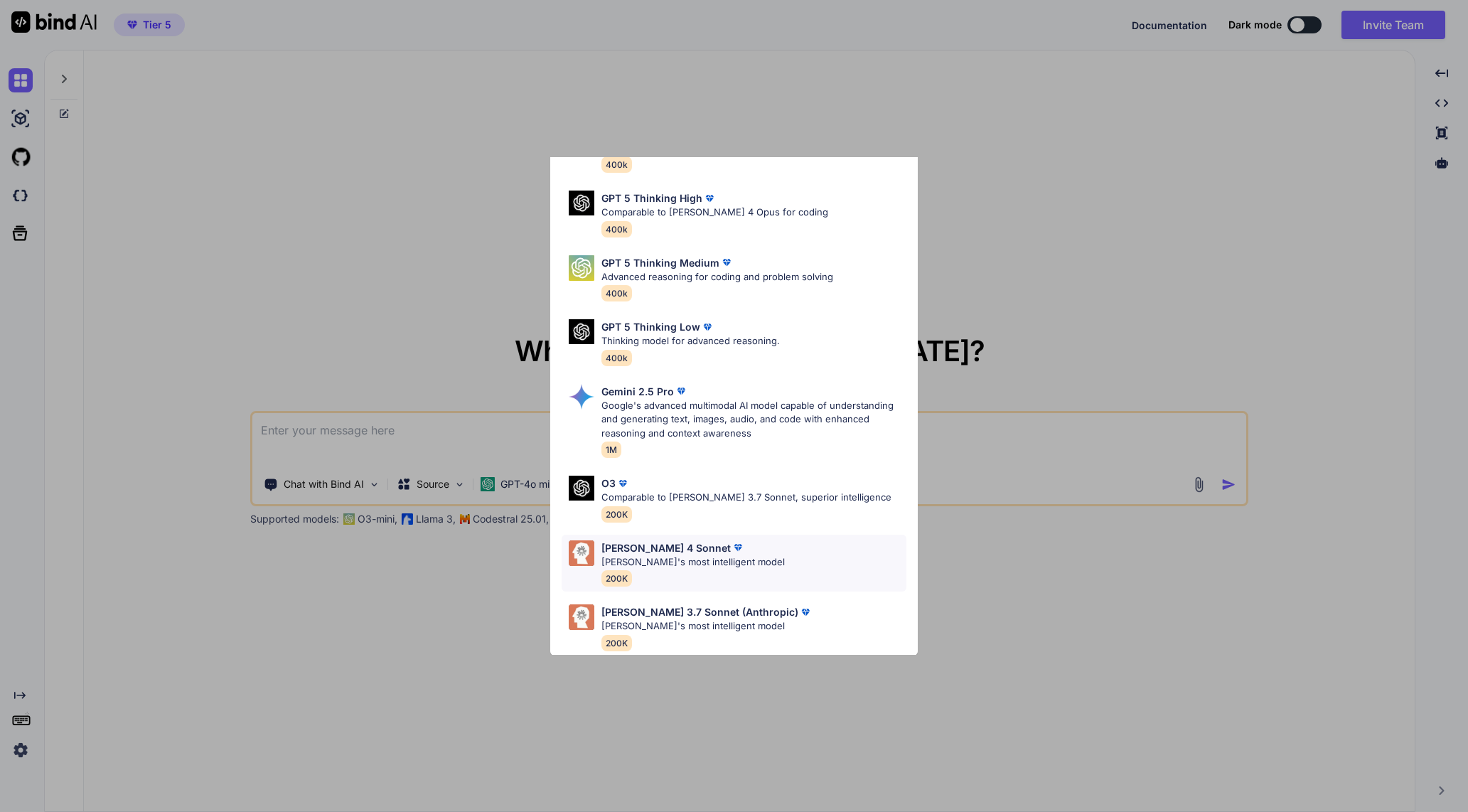
click at [793, 541] on div "[PERSON_NAME] 4 Sonnet [PERSON_NAME]'s most intelligent model 200K" at bounding box center [733, 564] width 344 height 57
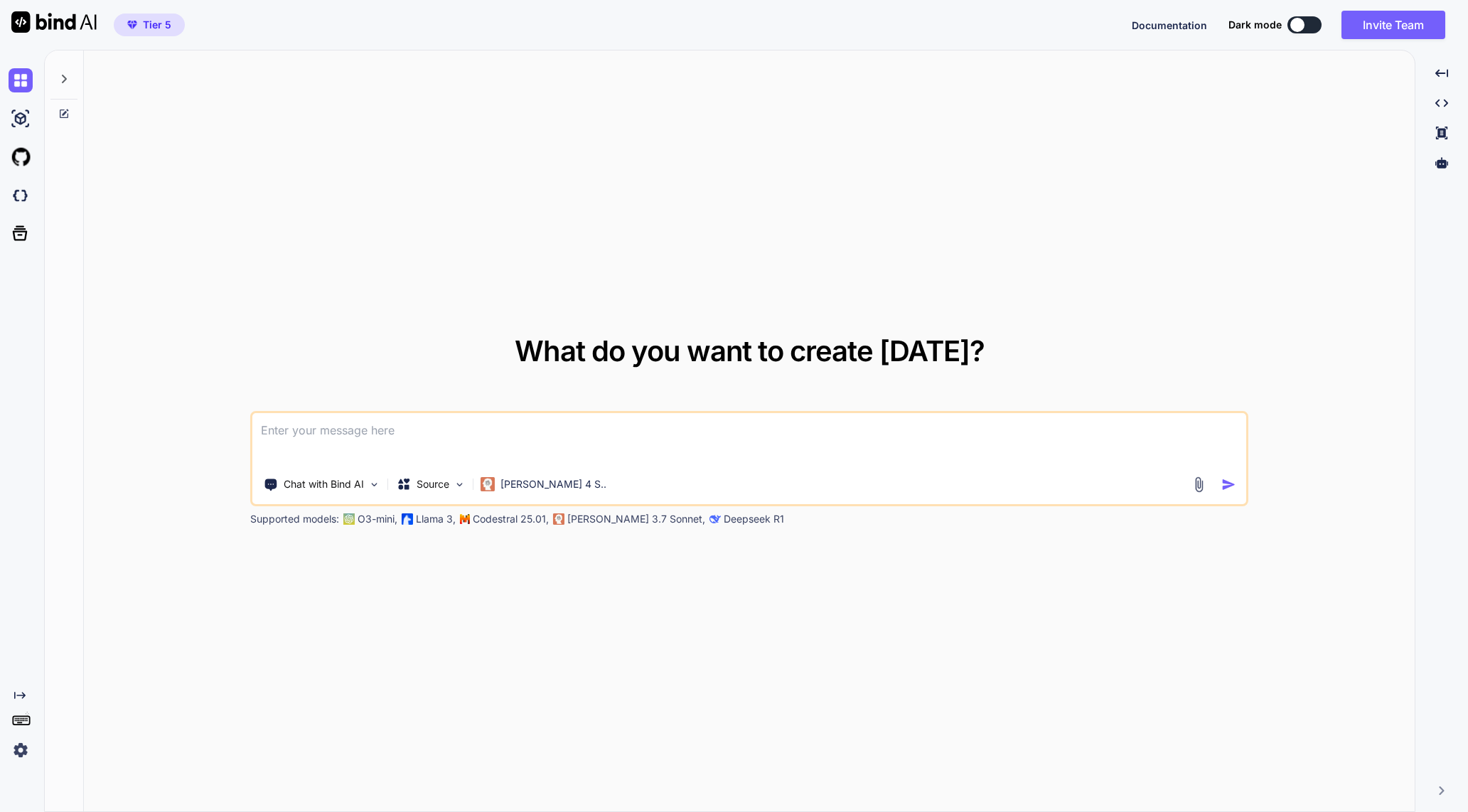
click at [564, 440] on textarea at bounding box center [749, 439] width 994 height 52
type textarea "m"
click at [923, 417] on textarea "my" at bounding box center [749, 439] width 994 height 52
paste textarea "Qualcomm FastConnect 6900 Wi-Fi 6E Dual Band Simultaneous (DBS) WDI Network Ada…"
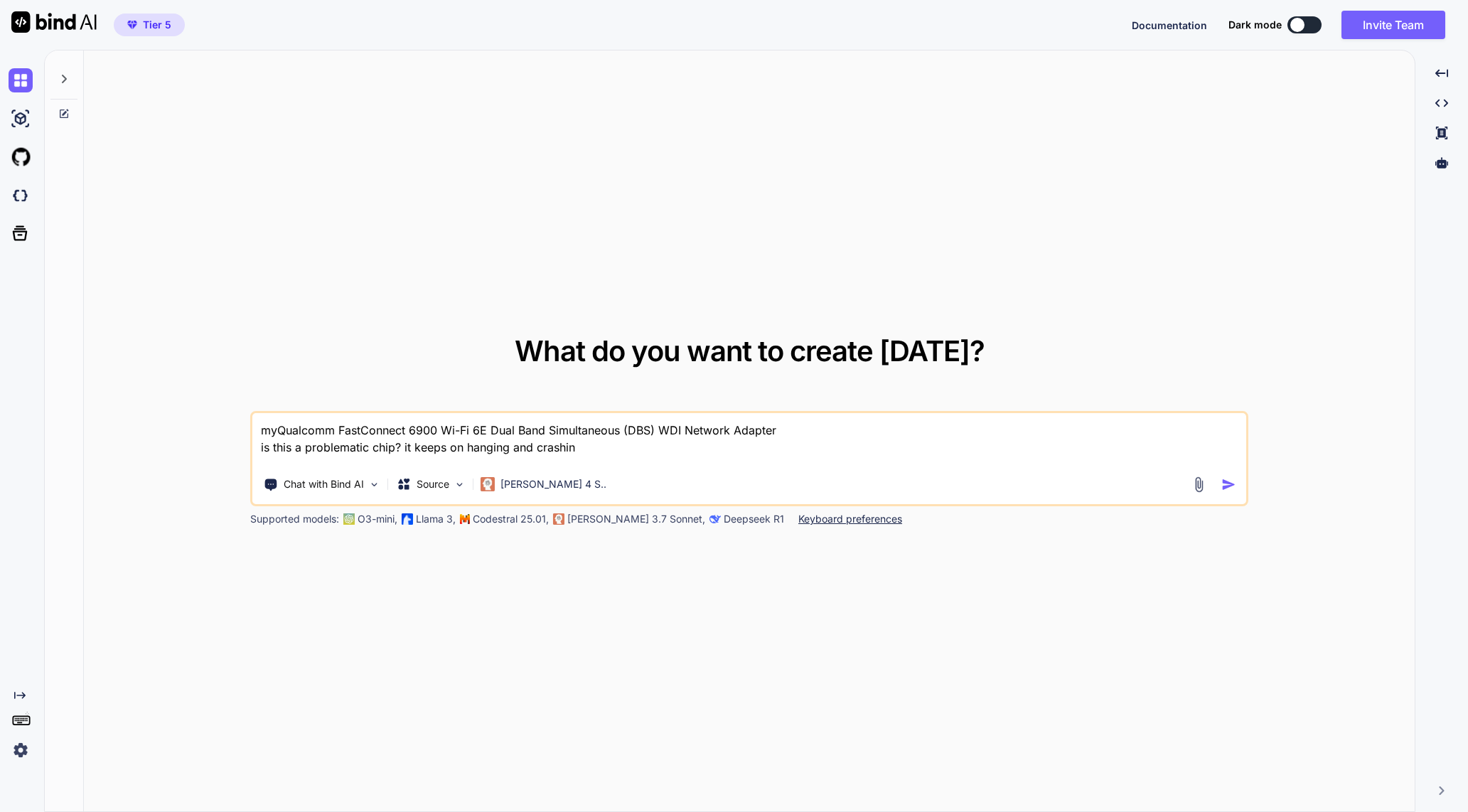
type textarea "myQualcomm FastConnect 6900 Wi-Fi 6E Dual Band Simultaneous (DBS) WDI Network A…"
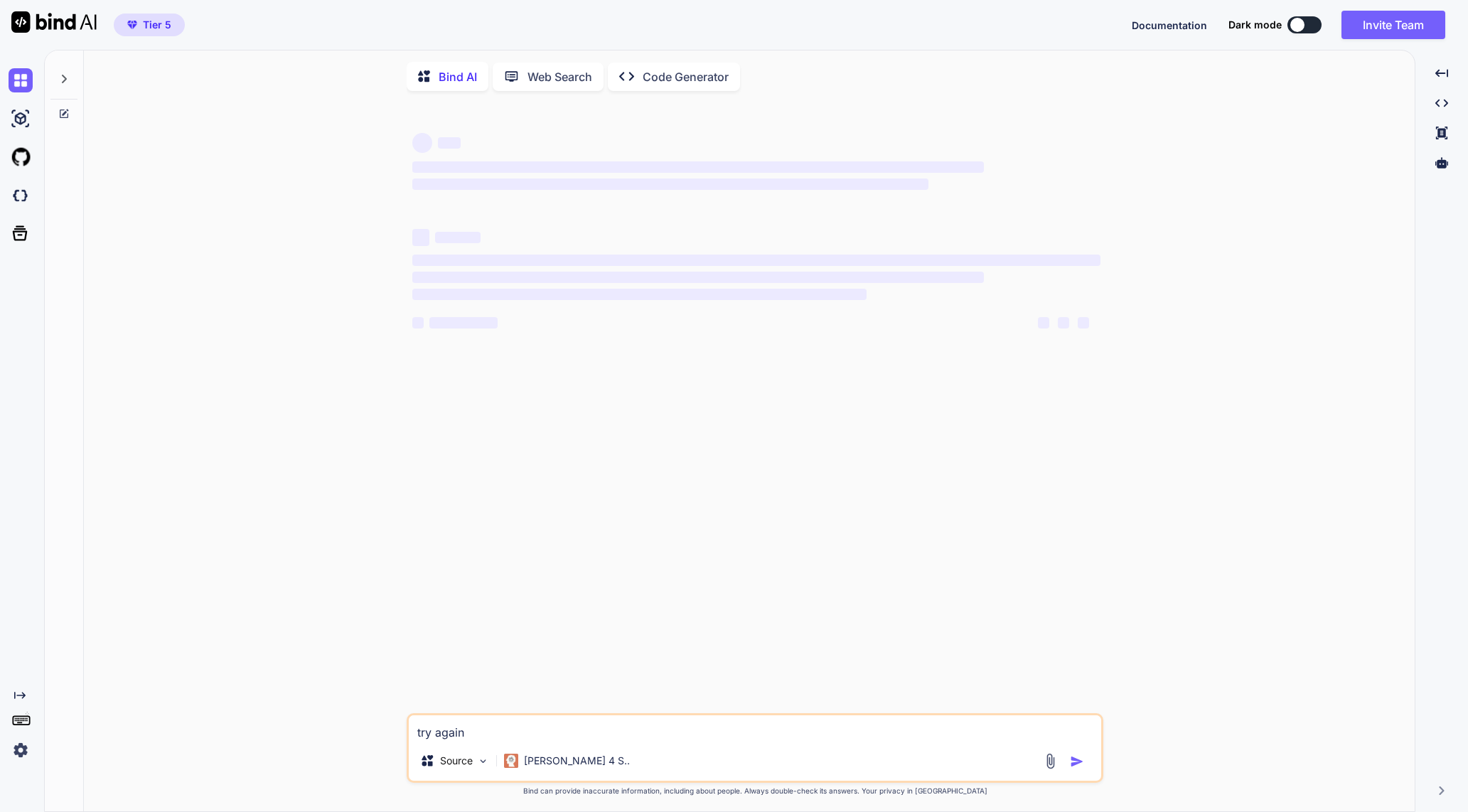
scroll to position [5, 0]
